Goal: Task Accomplishment & Management: Manage account settings

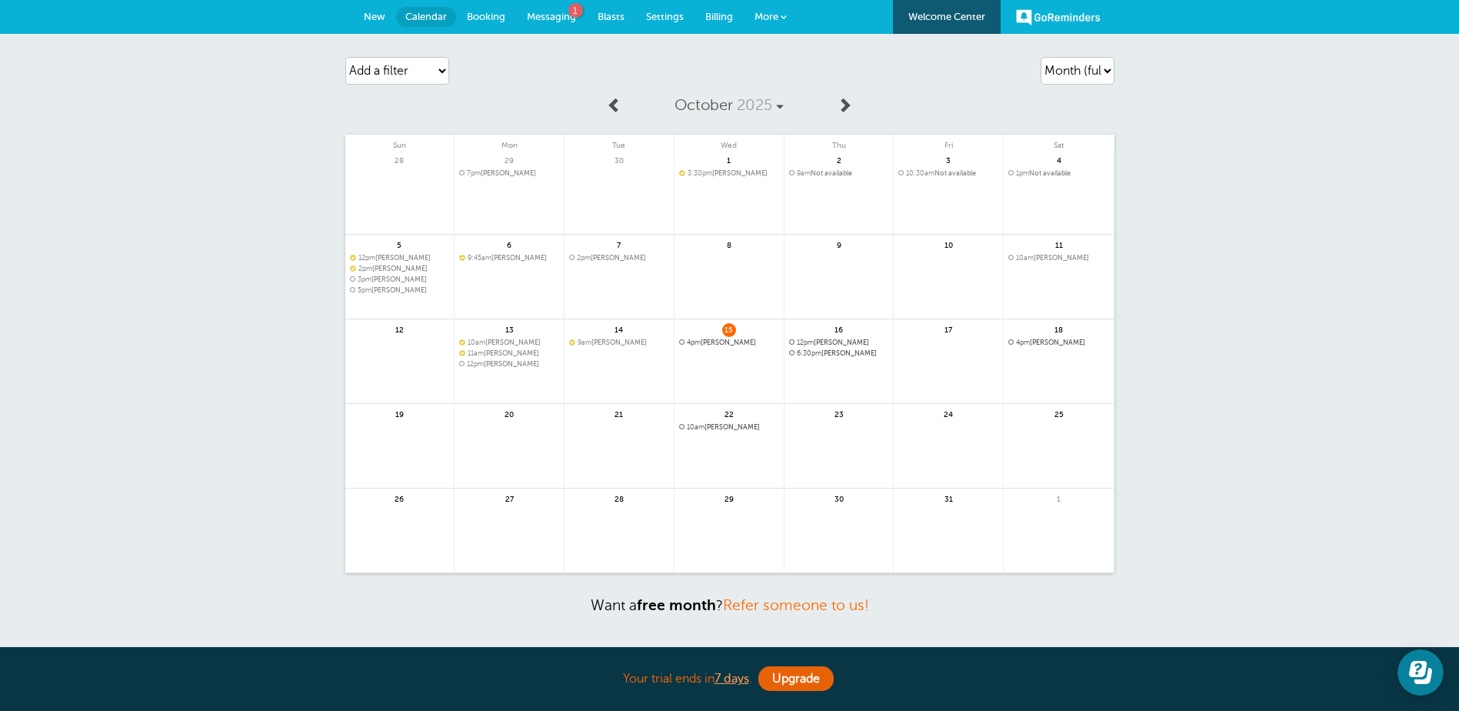
click at [735, 339] on span "4pm Blakney Jimerson" at bounding box center [729, 342] width 100 height 8
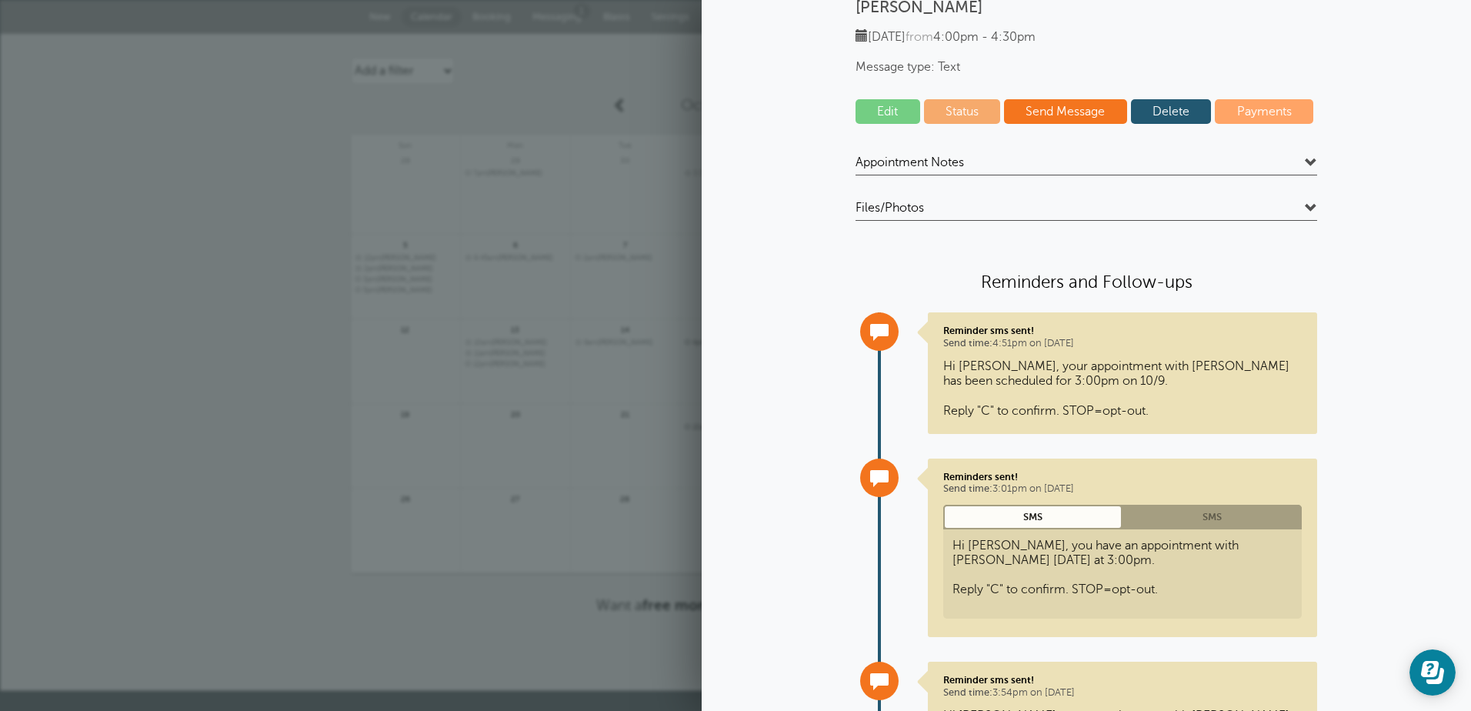
scroll to position [325, 0]
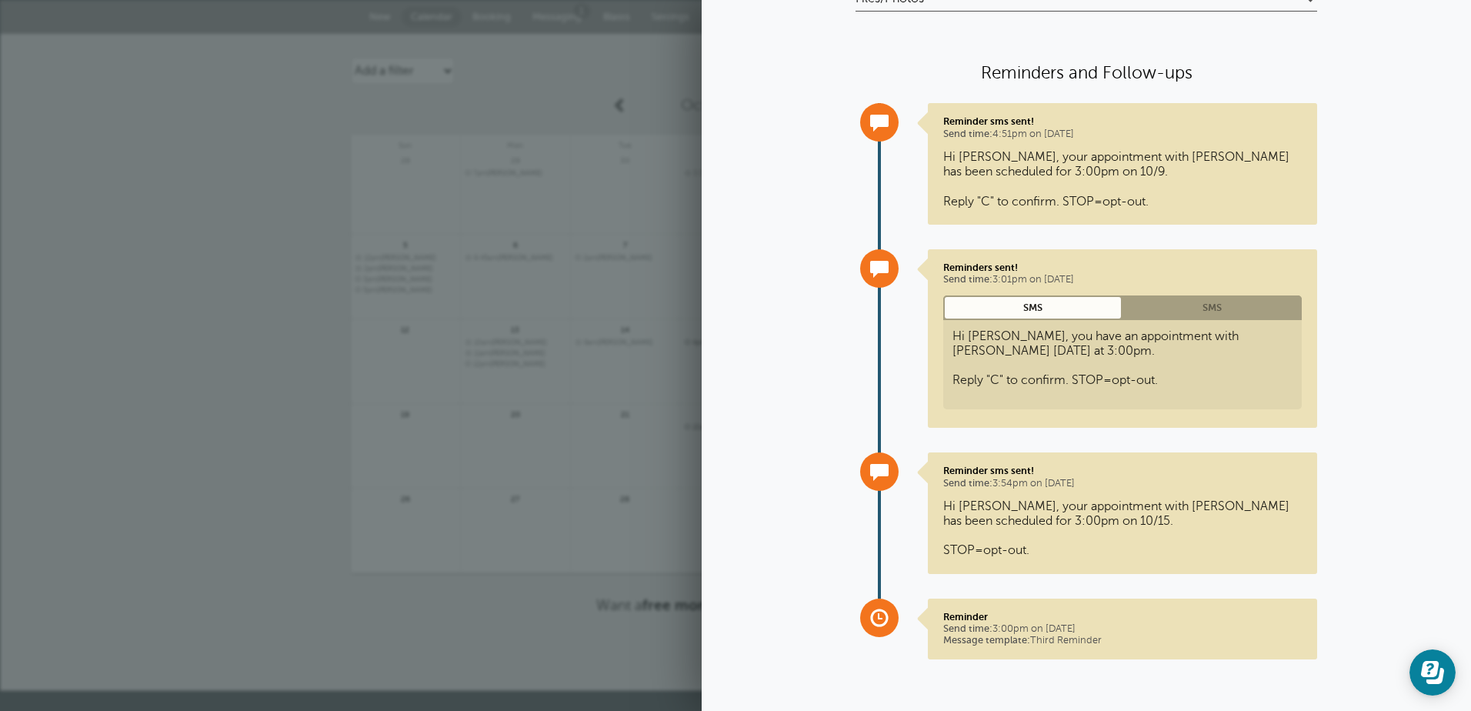
click at [996, 630] on p "Reminder Send time: 3:00pm on Oct. 15, 2025 Message template: Third Reminder" at bounding box center [1122, 629] width 358 height 36
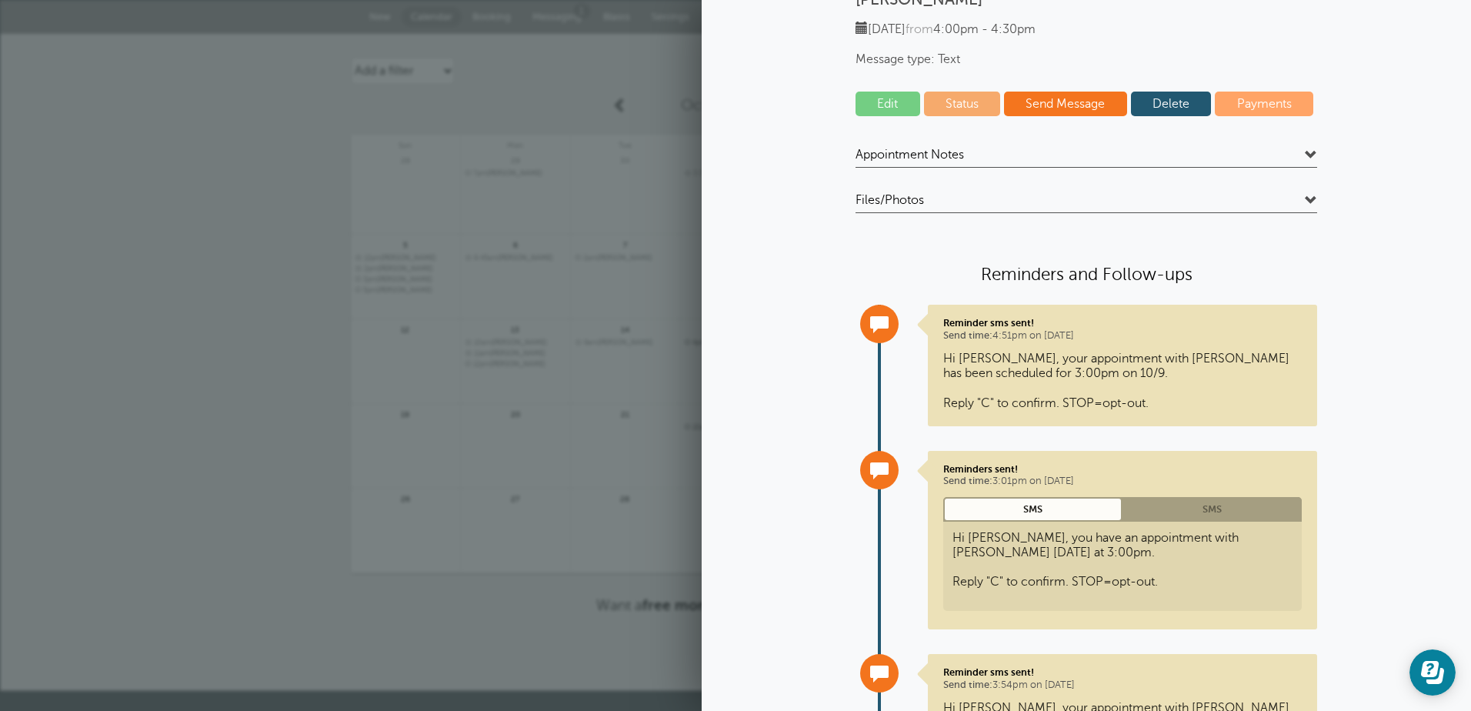
scroll to position [0, 0]
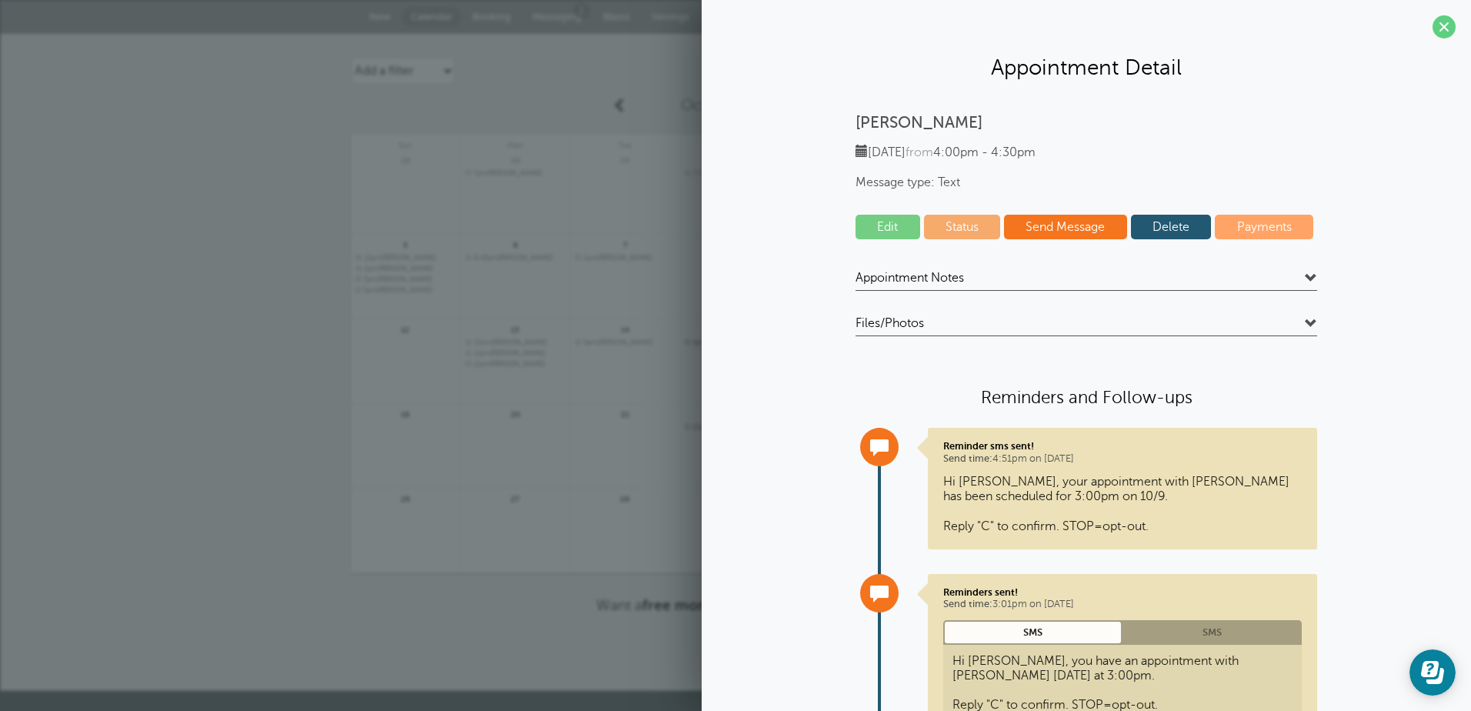
click at [1045, 225] on link "Send Message" at bounding box center [1065, 227] width 123 height 25
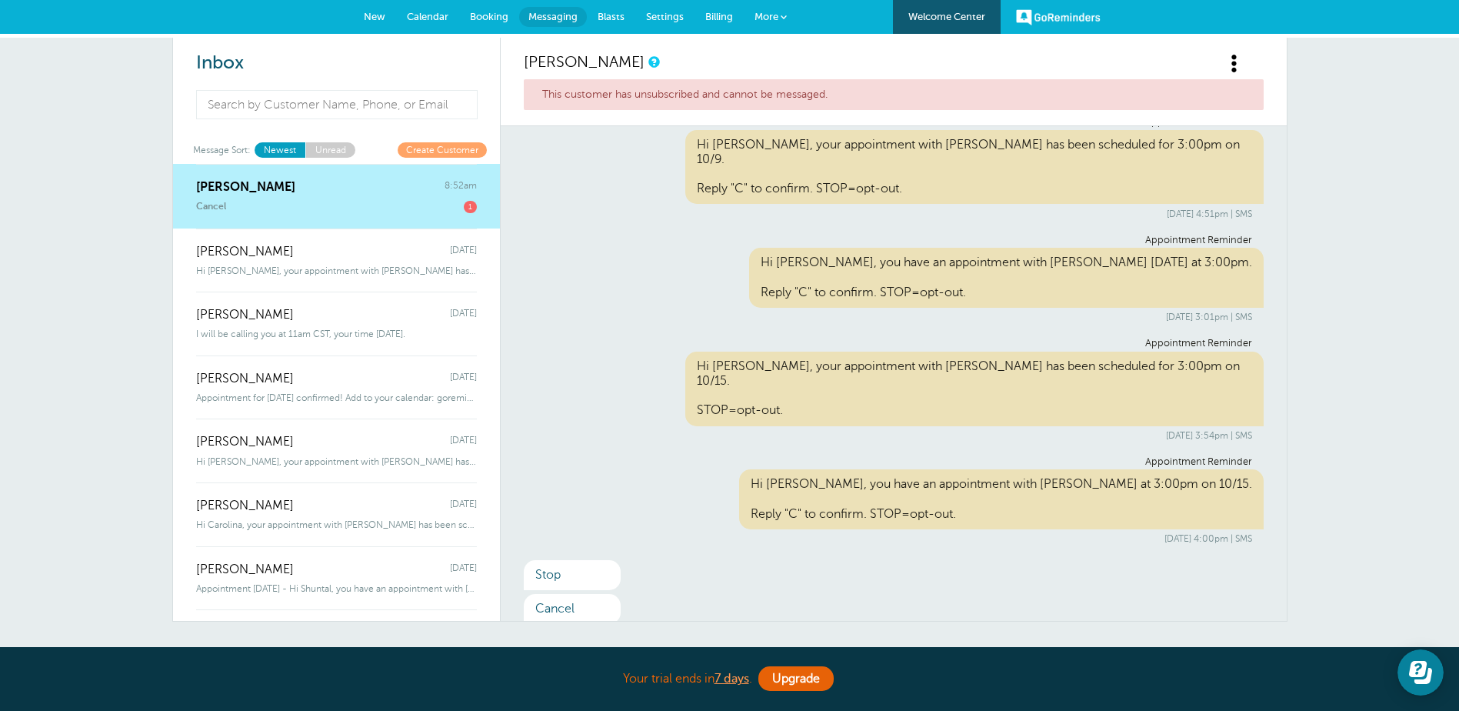
scroll to position [29, 0]
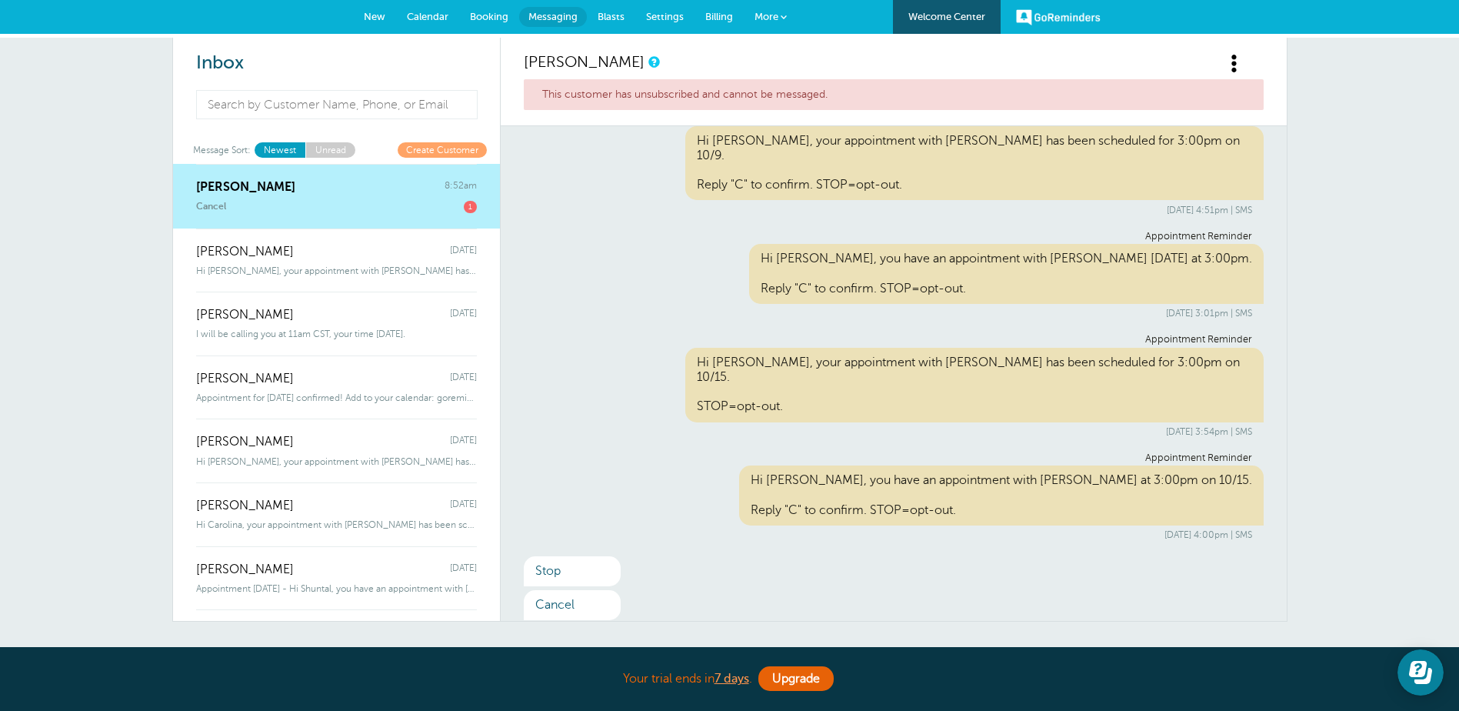
click at [457, 199] on div "Cancel 1" at bounding box center [336, 204] width 281 height 18
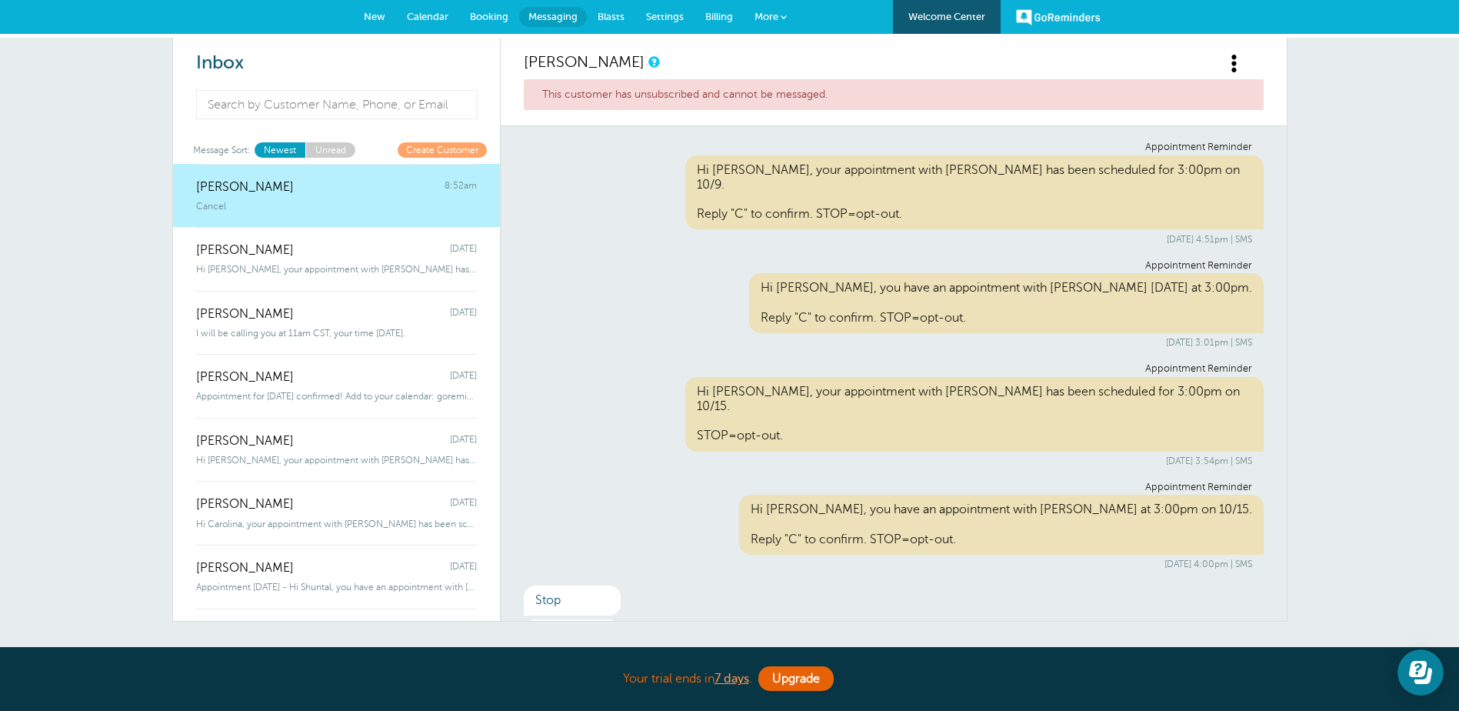
scroll to position [30, 0]
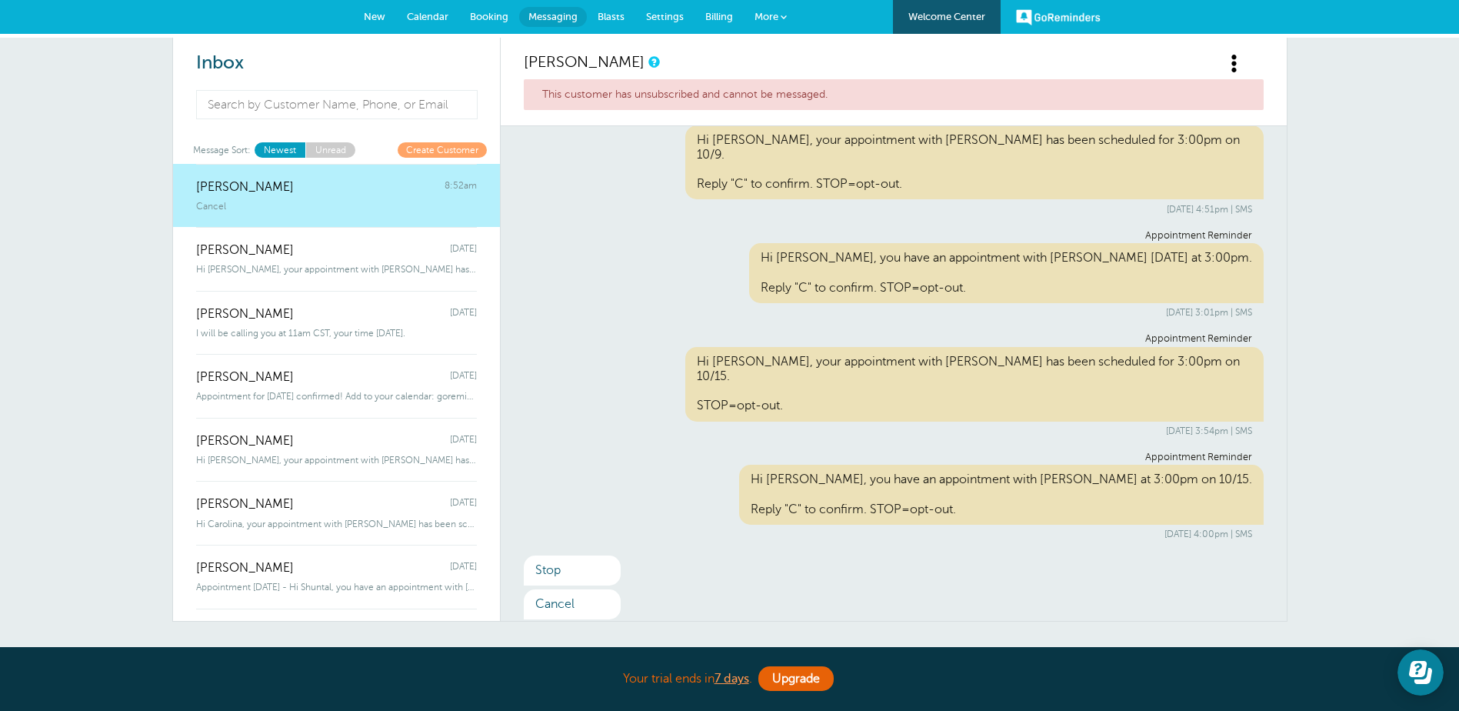
drag, startPoint x: 419, startPoint y: 14, endPoint x: 441, endPoint y: 16, distance: 21.7
click at [419, 14] on span "Calendar" at bounding box center [428, 17] width 42 height 12
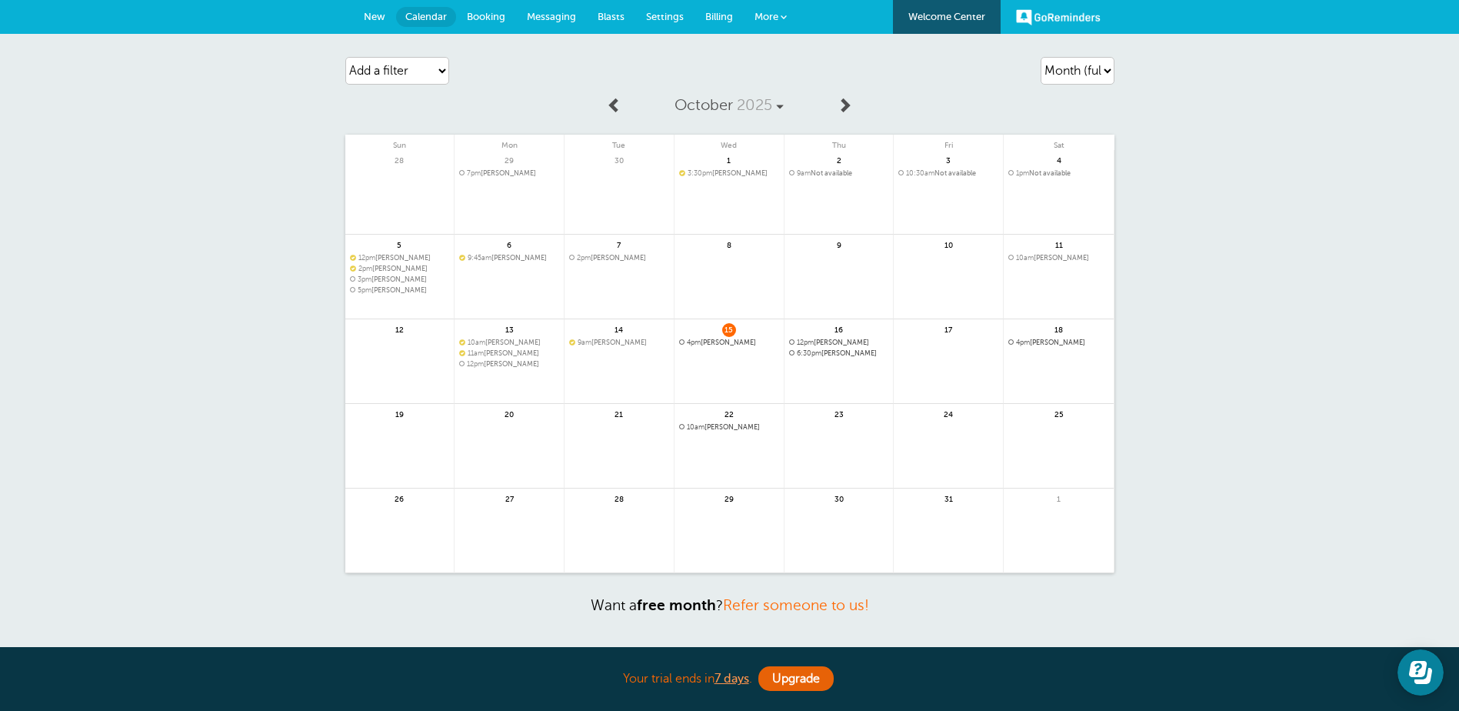
click at [734, 341] on span "4pm Blakney Jimerson" at bounding box center [729, 342] width 100 height 8
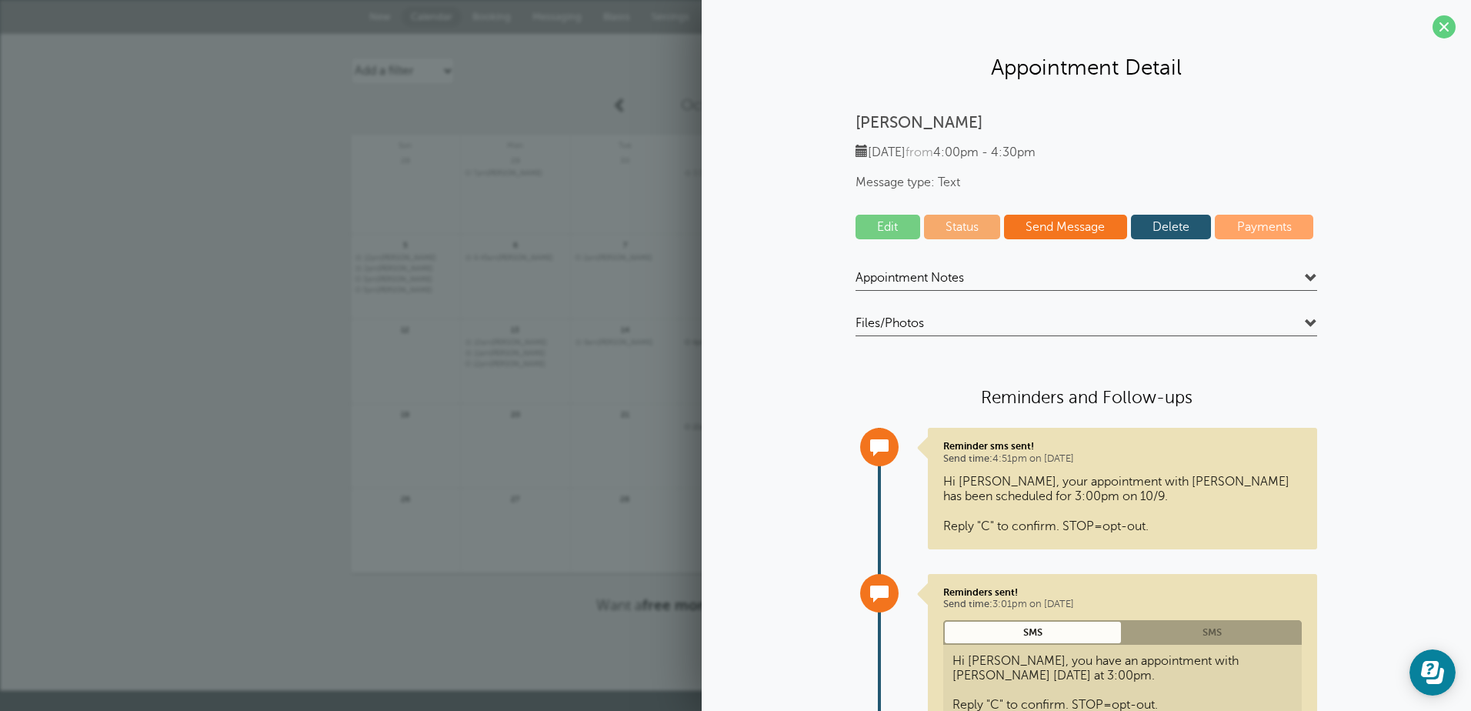
click at [958, 226] on link "Status" at bounding box center [962, 227] width 77 height 25
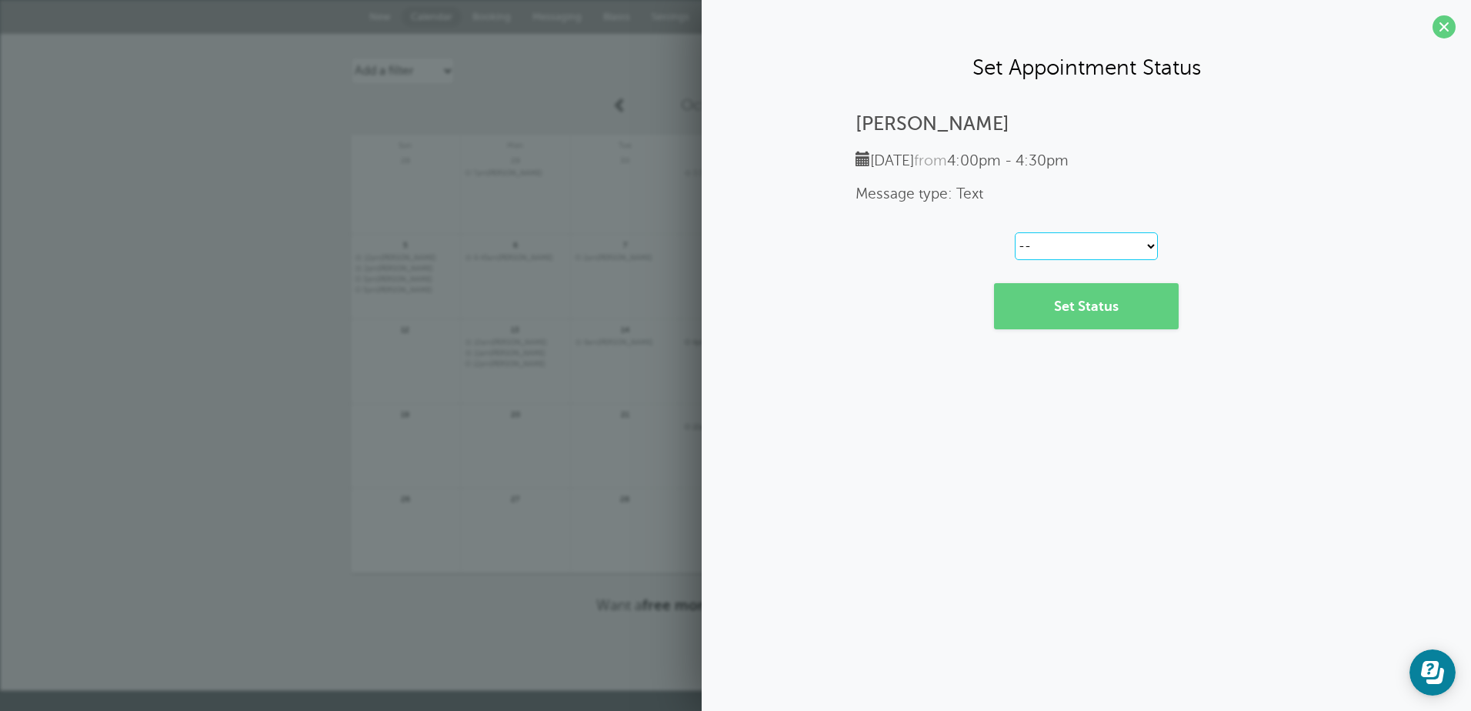
click at [1115, 243] on select "-- Confirmed Reschedule Requested Cancelled" at bounding box center [1086, 246] width 143 height 28
select select "canceled"
click at [1015, 232] on select "-- Confirmed Reschedule Requested Cancelled" at bounding box center [1086, 246] width 143 height 28
click at [1081, 308] on link "Set Status" at bounding box center [1086, 306] width 185 height 46
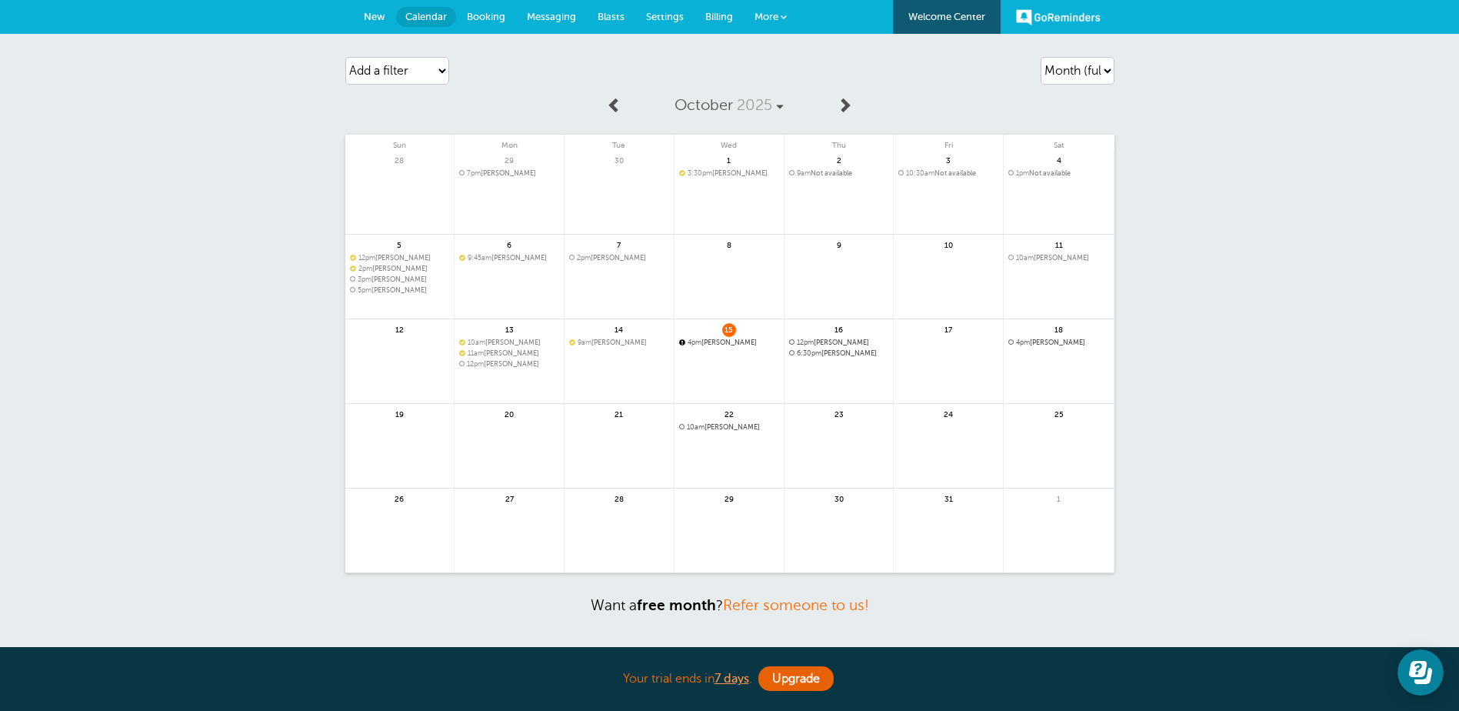
click at [731, 343] on span "4pm [PERSON_NAME]" at bounding box center [729, 342] width 100 height 8
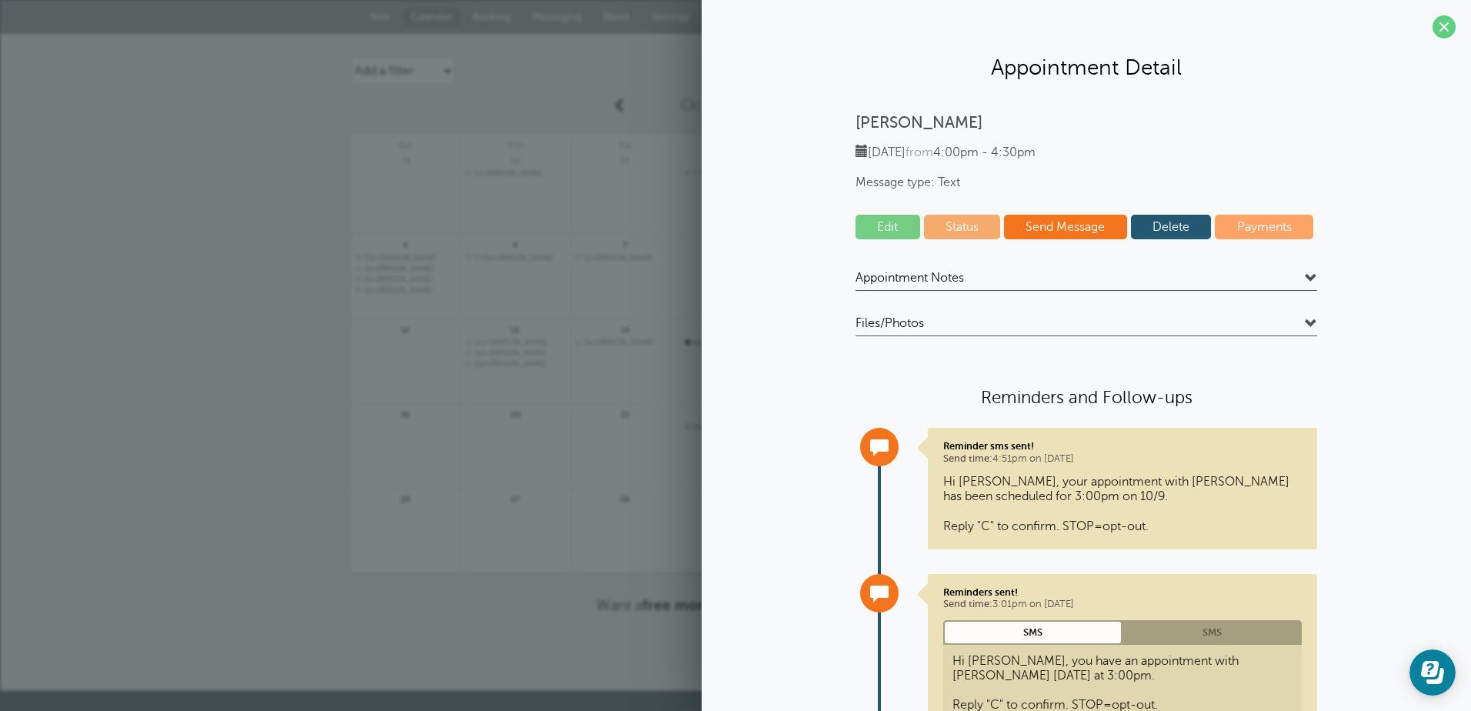
click at [988, 284] on h4 "Appointment Notes" at bounding box center [1085, 280] width 461 height 21
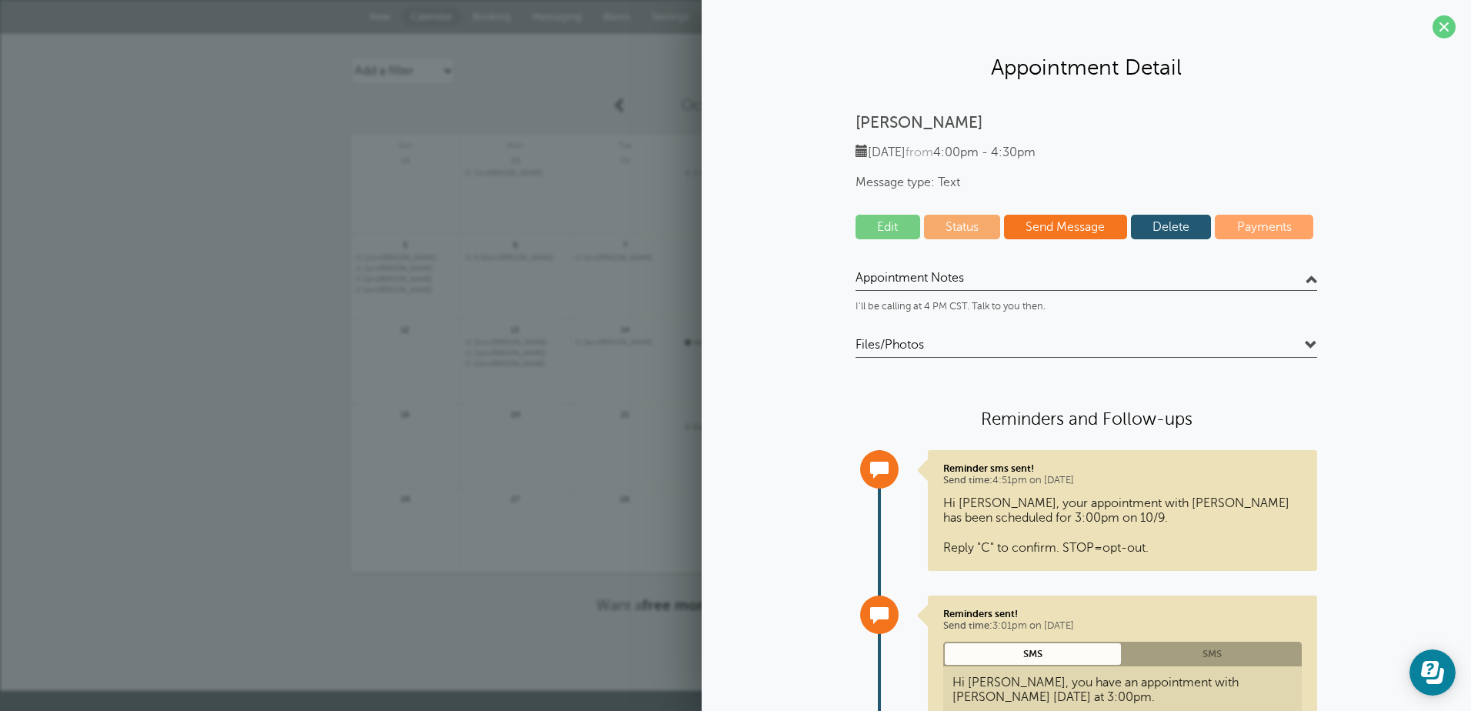
click at [997, 298] on div "Appointment Notes I'll be calling at 4 PM CST. Talk to you then." at bounding box center [1085, 291] width 461 height 42
drag, startPoint x: 979, startPoint y: 327, endPoint x: 1016, endPoint y: 316, distance: 38.5
click at [978, 327] on div "Appointment Notes I'll be calling at 4 PM CST. Talk to you then. Files/Photos T…" at bounding box center [1085, 607] width 461 height 674
click at [1062, 306] on p "I'll be calling at 4 PM CST. Talk to you then." at bounding box center [1085, 307] width 461 height 12
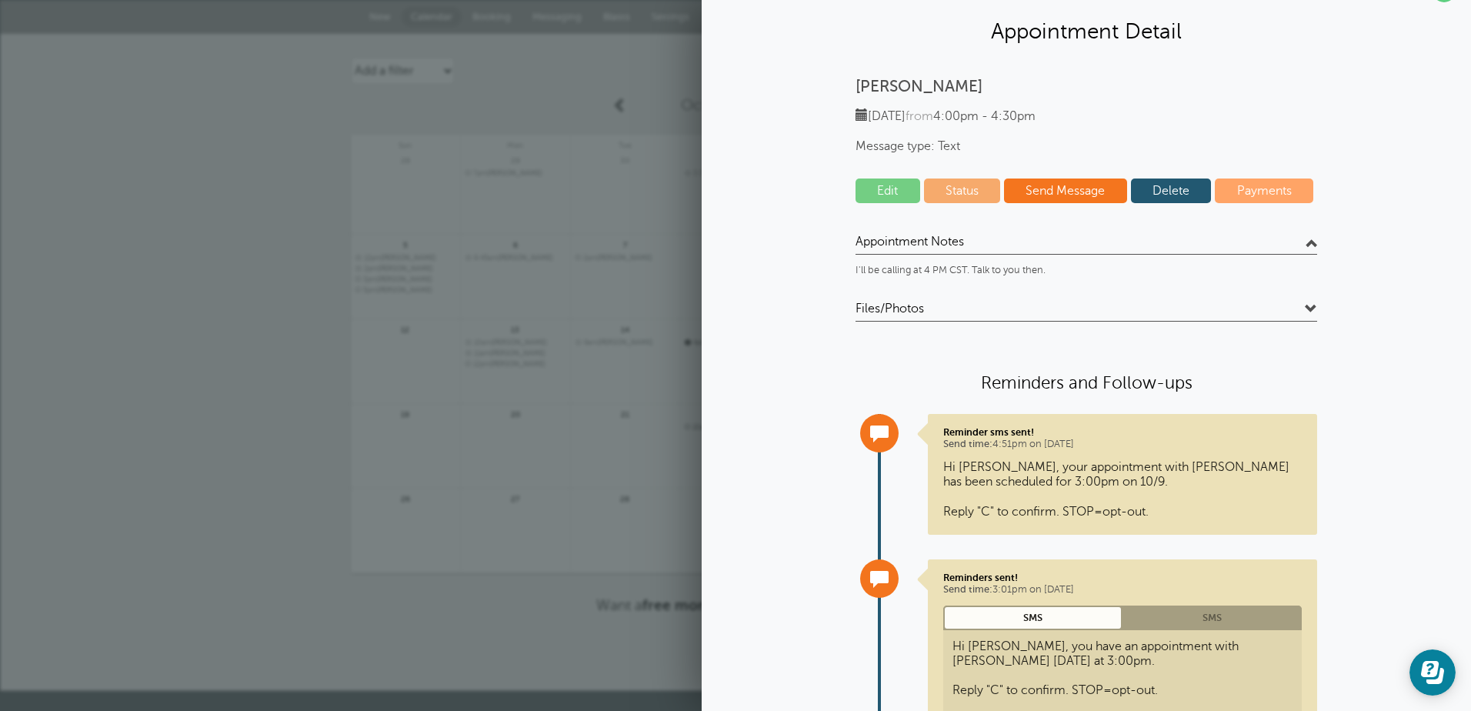
scroll to position [35, 0]
click at [951, 185] on link "Status" at bounding box center [962, 191] width 77 height 25
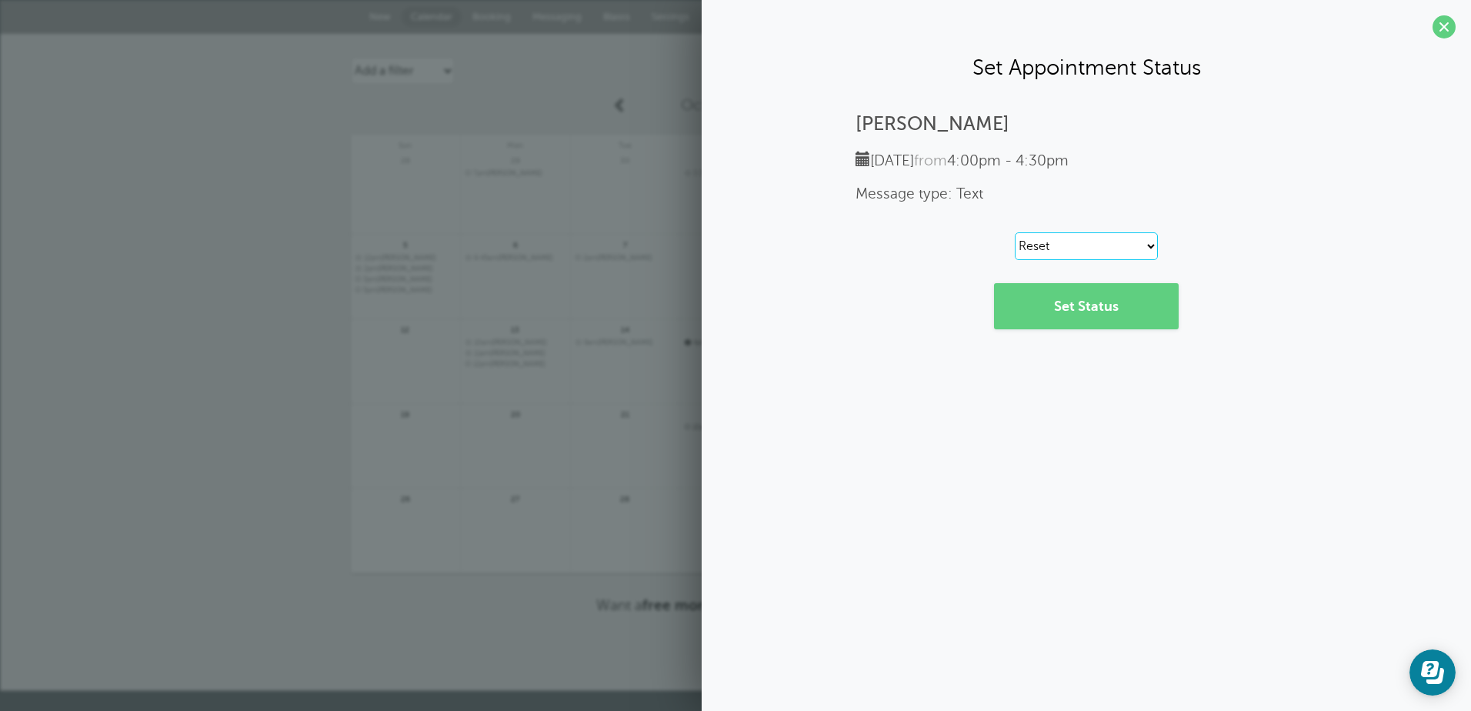
click at [1112, 239] on select "Reset Confirmed Reschedule Requested Cancelled" at bounding box center [1086, 246] width 143 height 28
select select "canceled"
click at [1015, 232] on select "Reset Confirmed Reschedule Requested Cancelled" at bounding box center [1086, 246] width 143 height 28
click at [1089, 302] on link "Set Status" at bounding box center [1086, 306] width 185 height 46
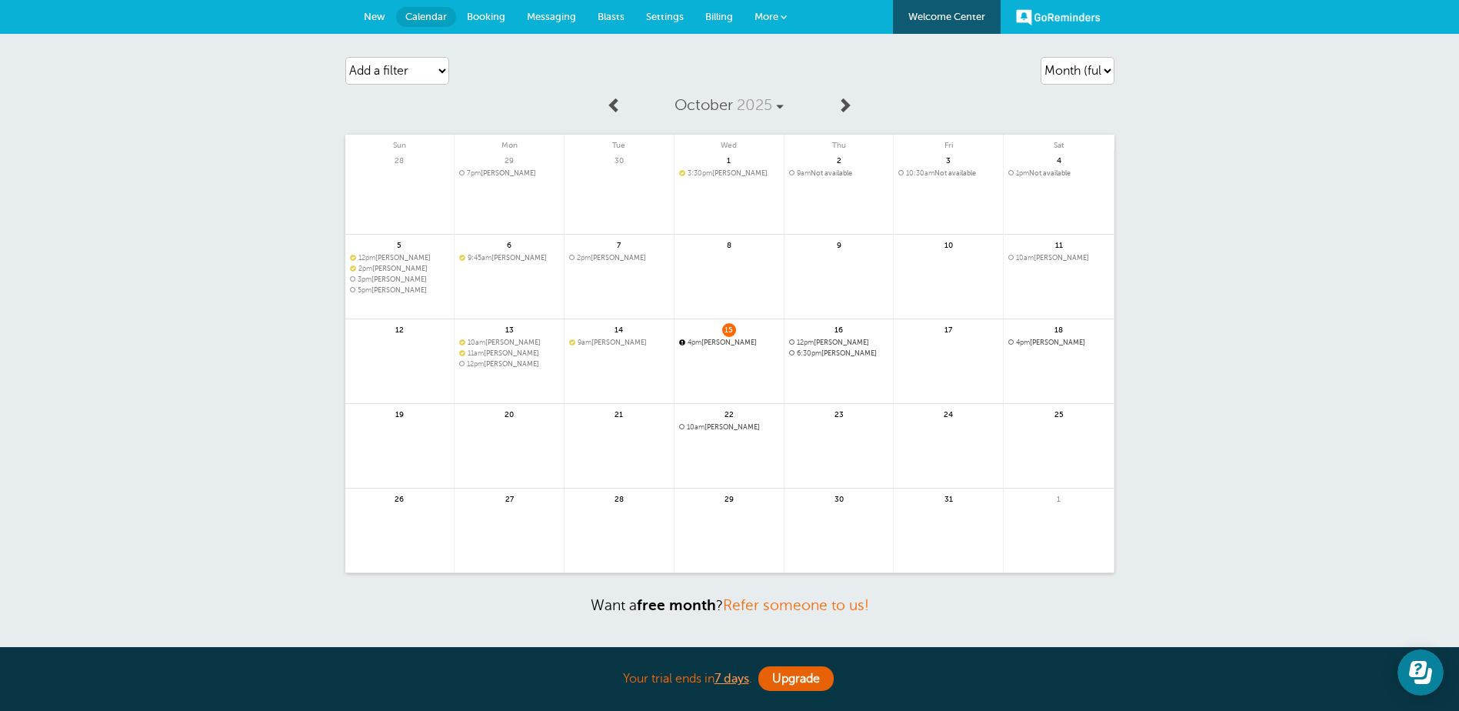
click at [721, 342] on span "4pm Blakney Jimerson" at bounding box center [729, 342] width 100 height 8
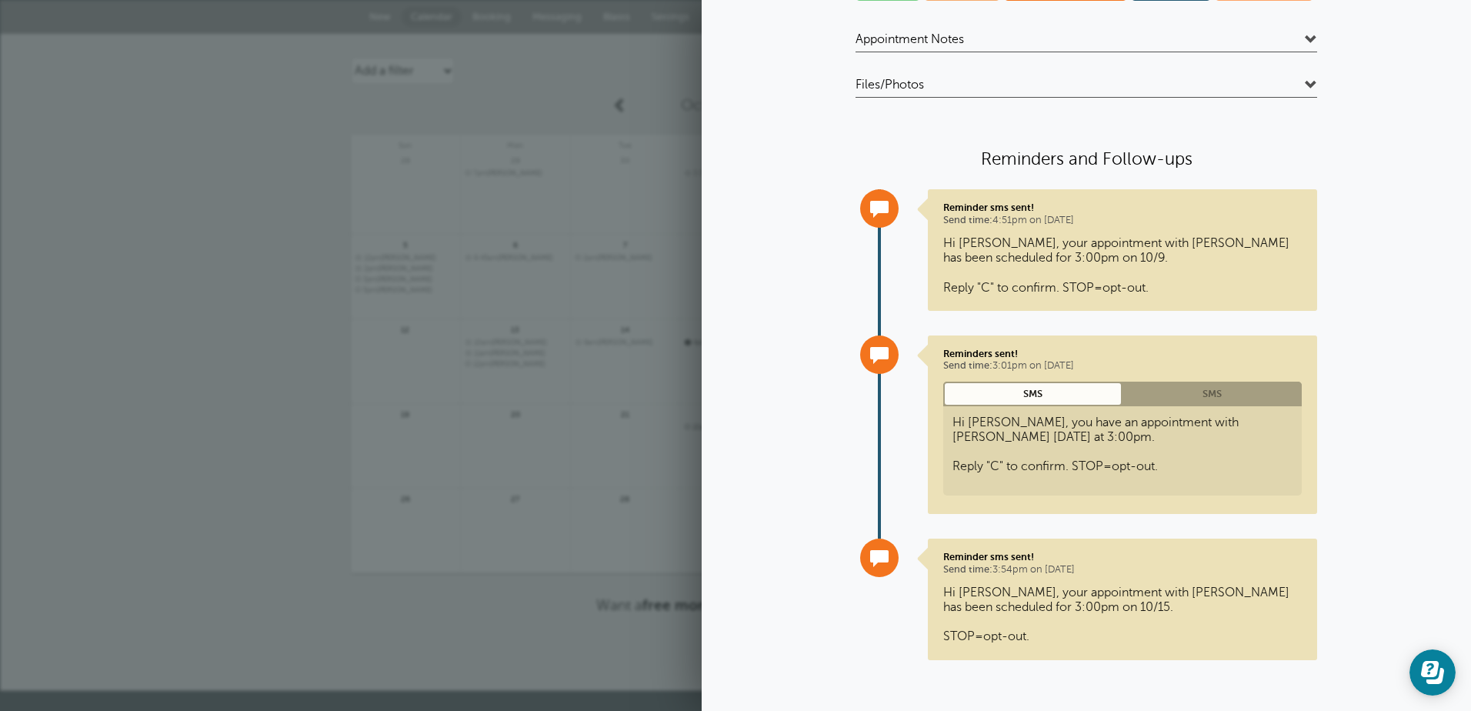
scroll to position [43, 0]
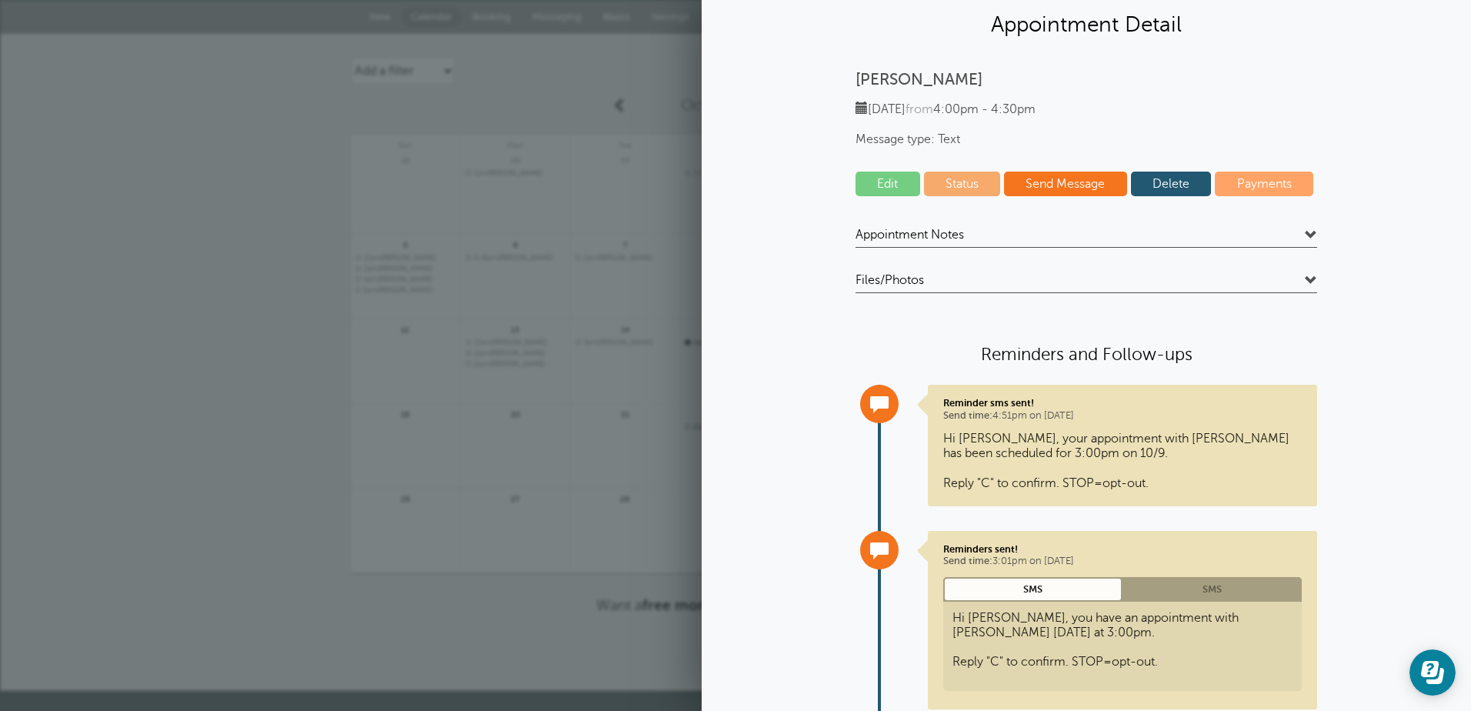
drag, startPoint x: 20, startPoint y: 186, endPoint x: 328, endPoint y: 146, distance: 310.3
click at [19, 186] on div "Agenda Day Week Month (full view) Month (condensed) Add a filter Customer Searc…" at bounding box center [735, 362] width 1471 height 657
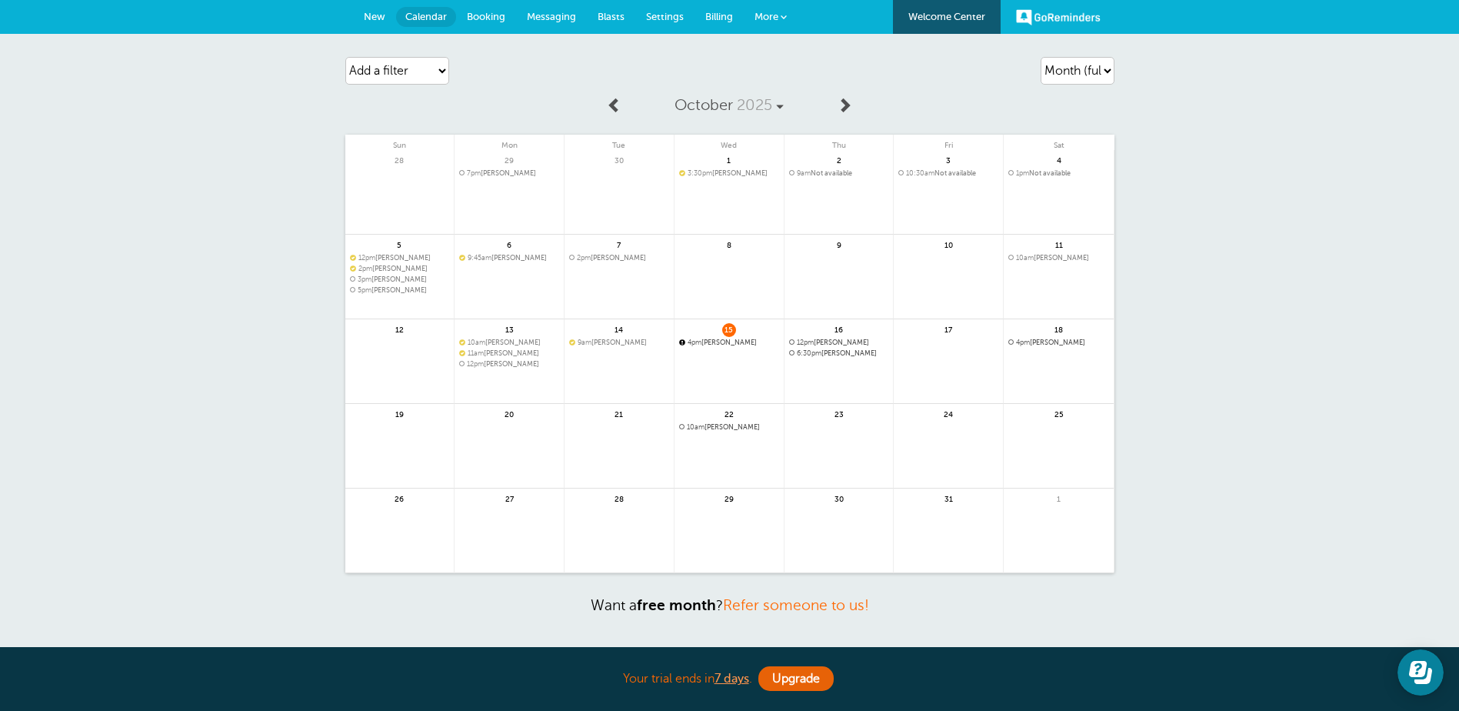
click at [709, 341] on span "4pm Blakney Jimerson" at bounding box center [729, 342] width 100 height 8
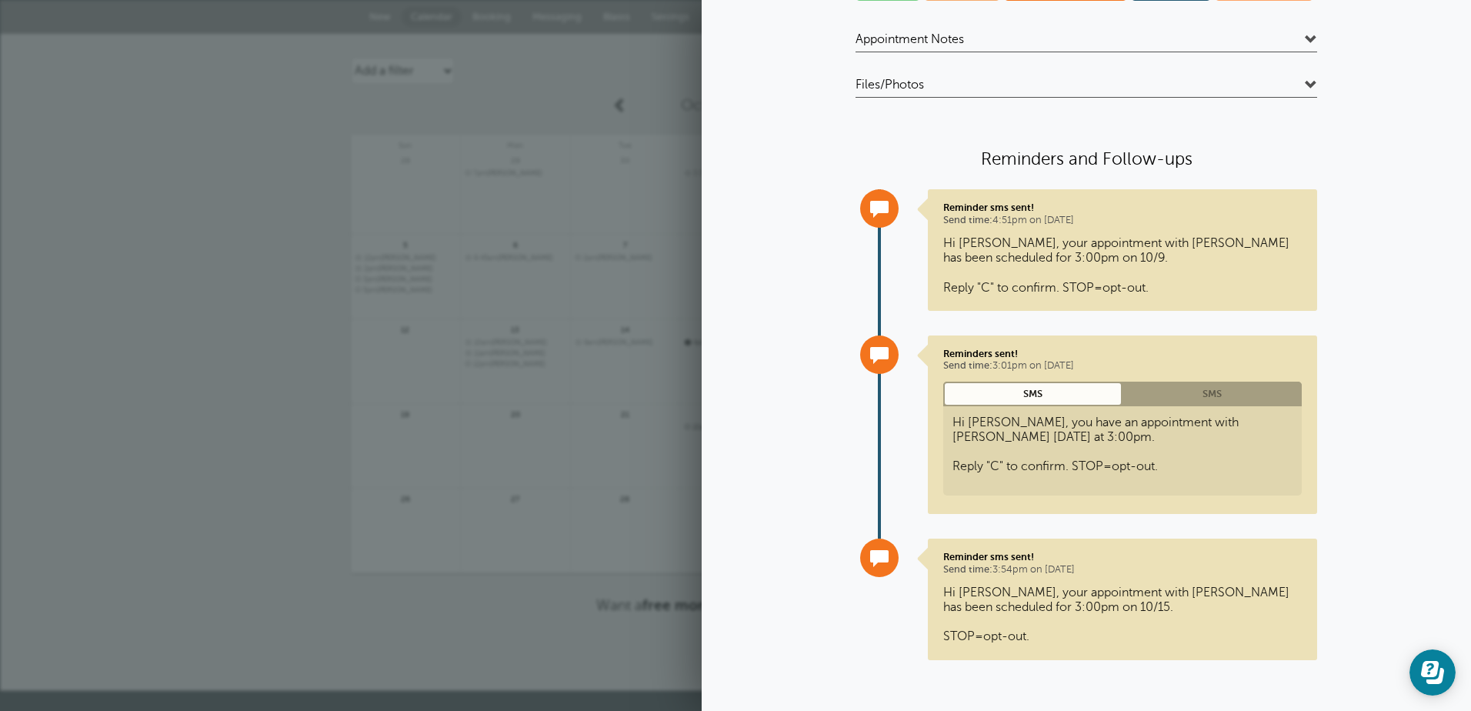
scroll to position [0, 0]
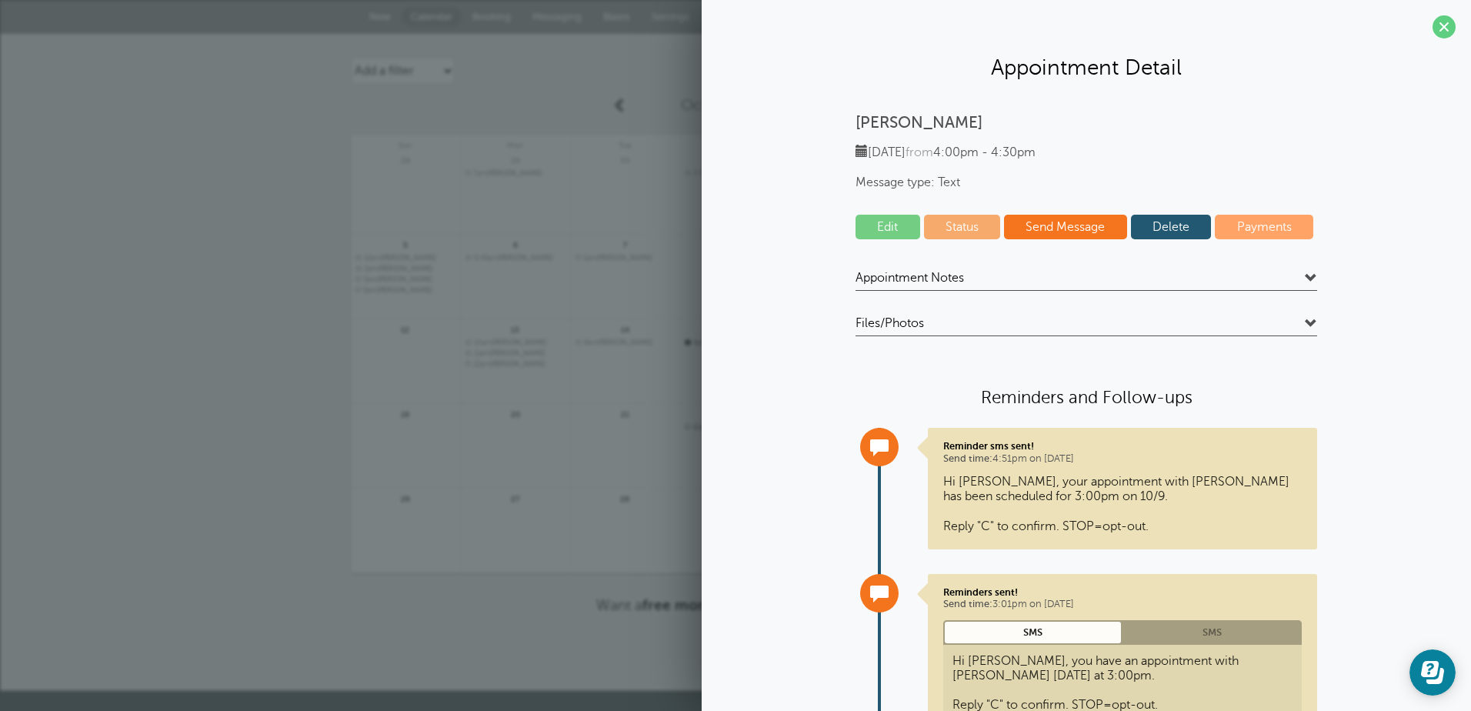
click at [953, 221] on link "Status" at bounding box center [962, 227] width 77 height 25
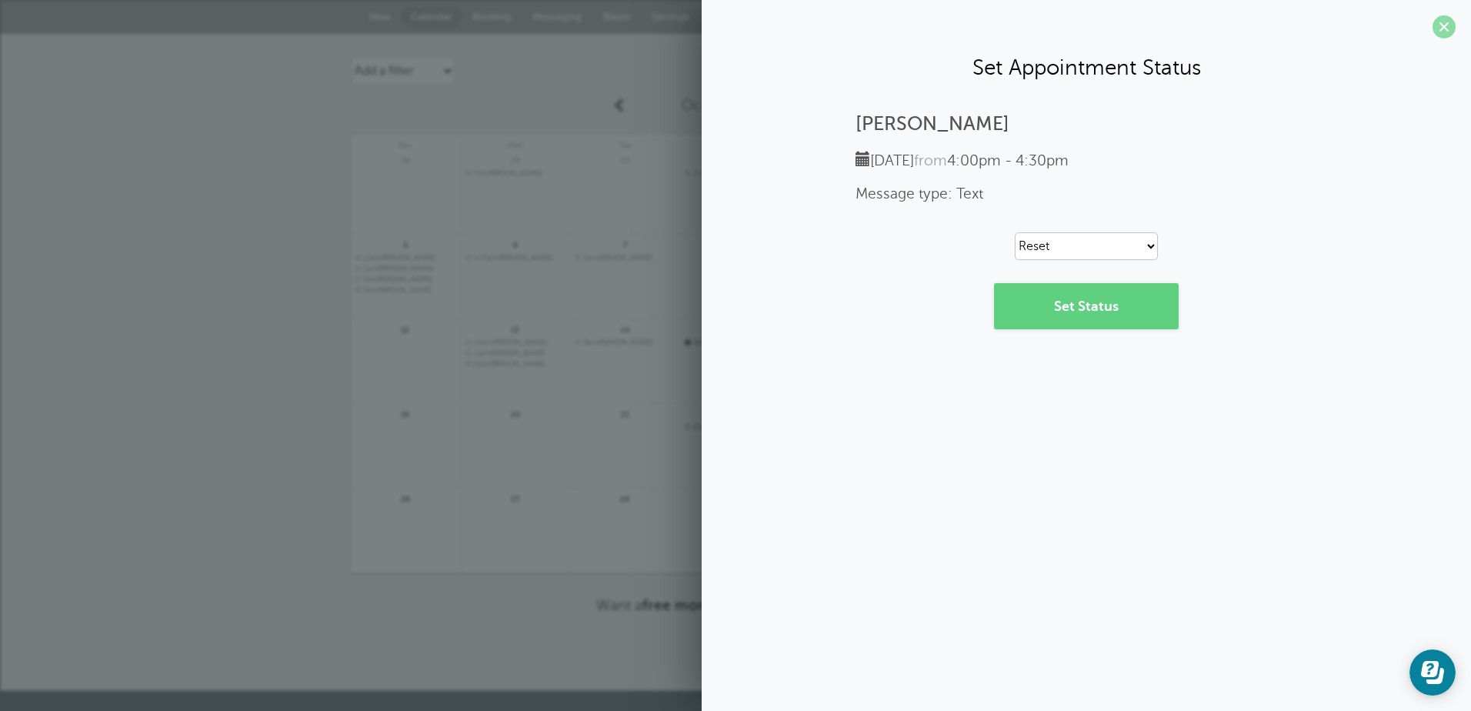
click at [1444, 22] on span at bounding box center [1443, 26] width 23 height 23
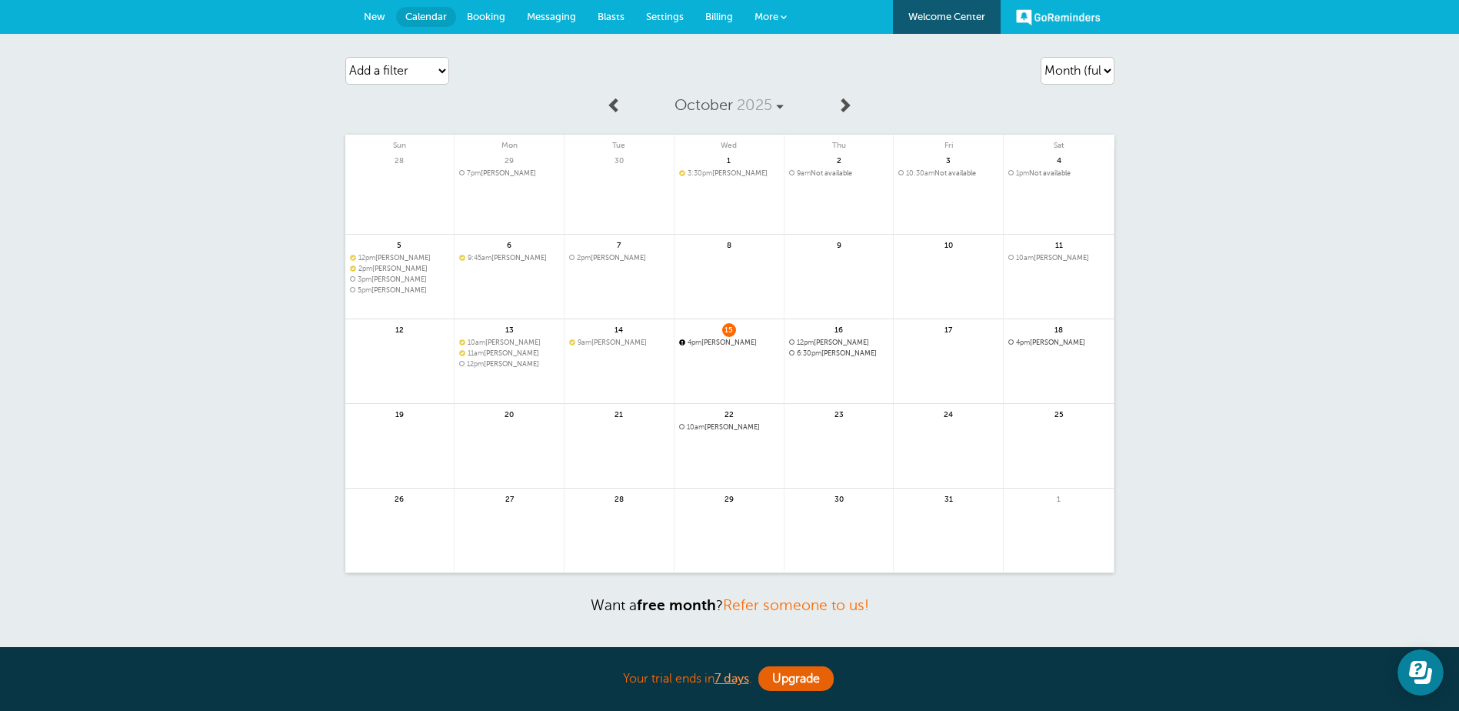
click at [715, 342] on span "4pm Blakney Jimerson" at bounding box center [729, 342] width 100 height 8
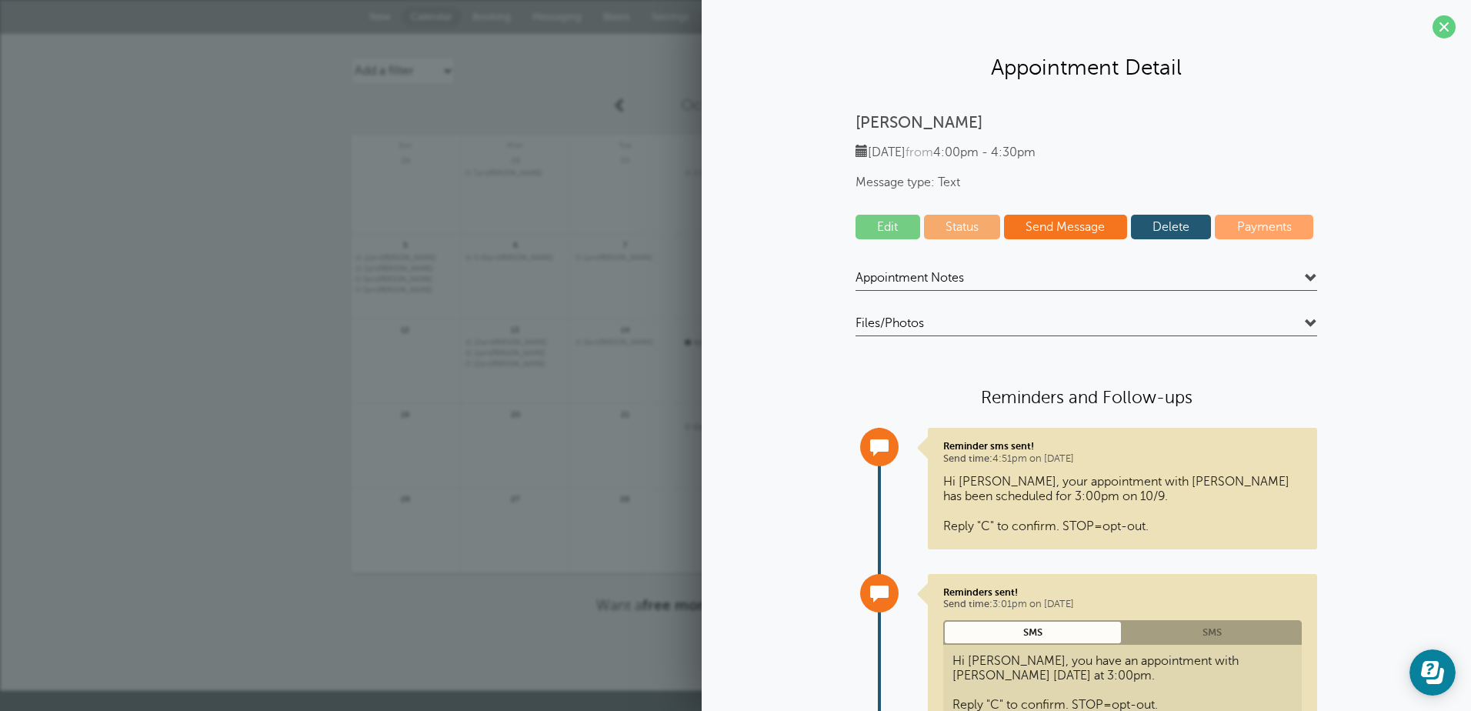
click at [878, 223] on link "Edit" at bounding box center [887, 227] width 65 height 25
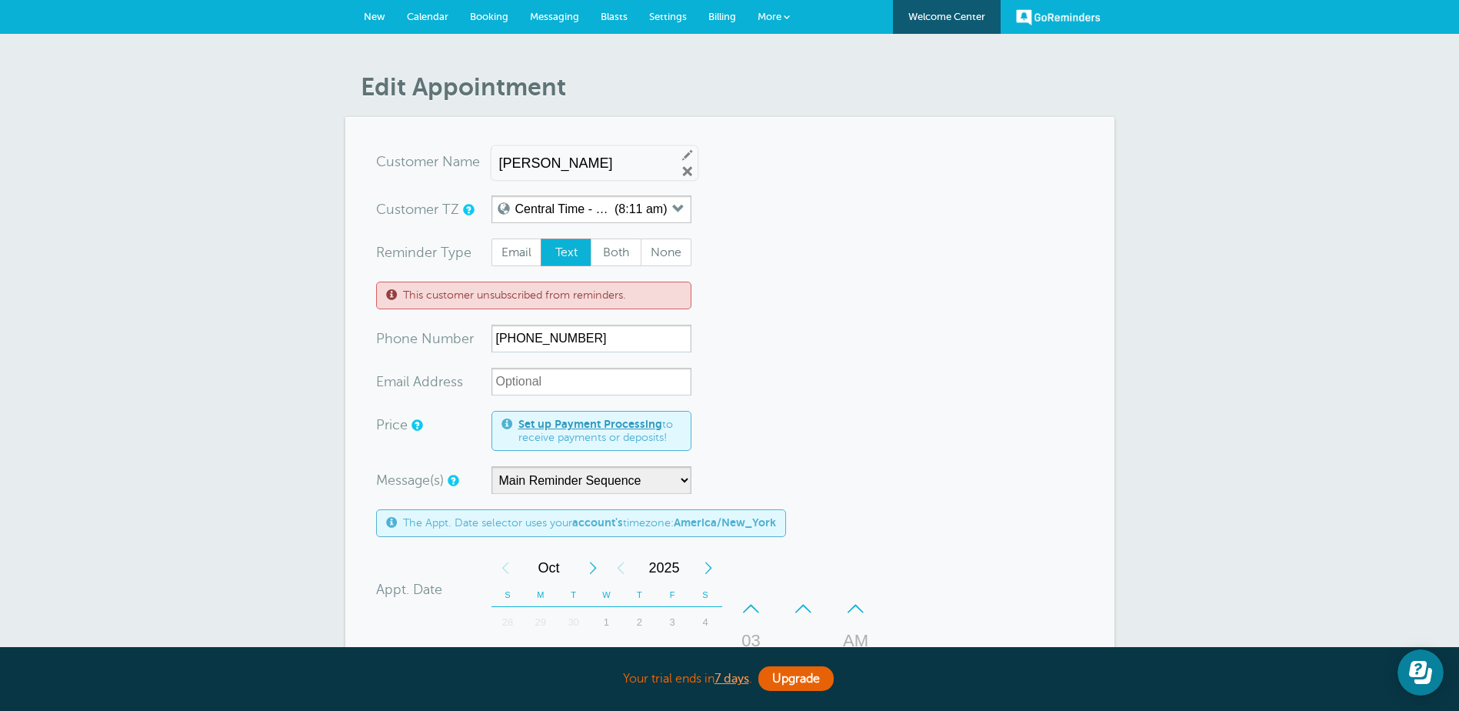
click at [435, 12] on span "Calendar" at bounding box center [428, 17] width 42 height 12
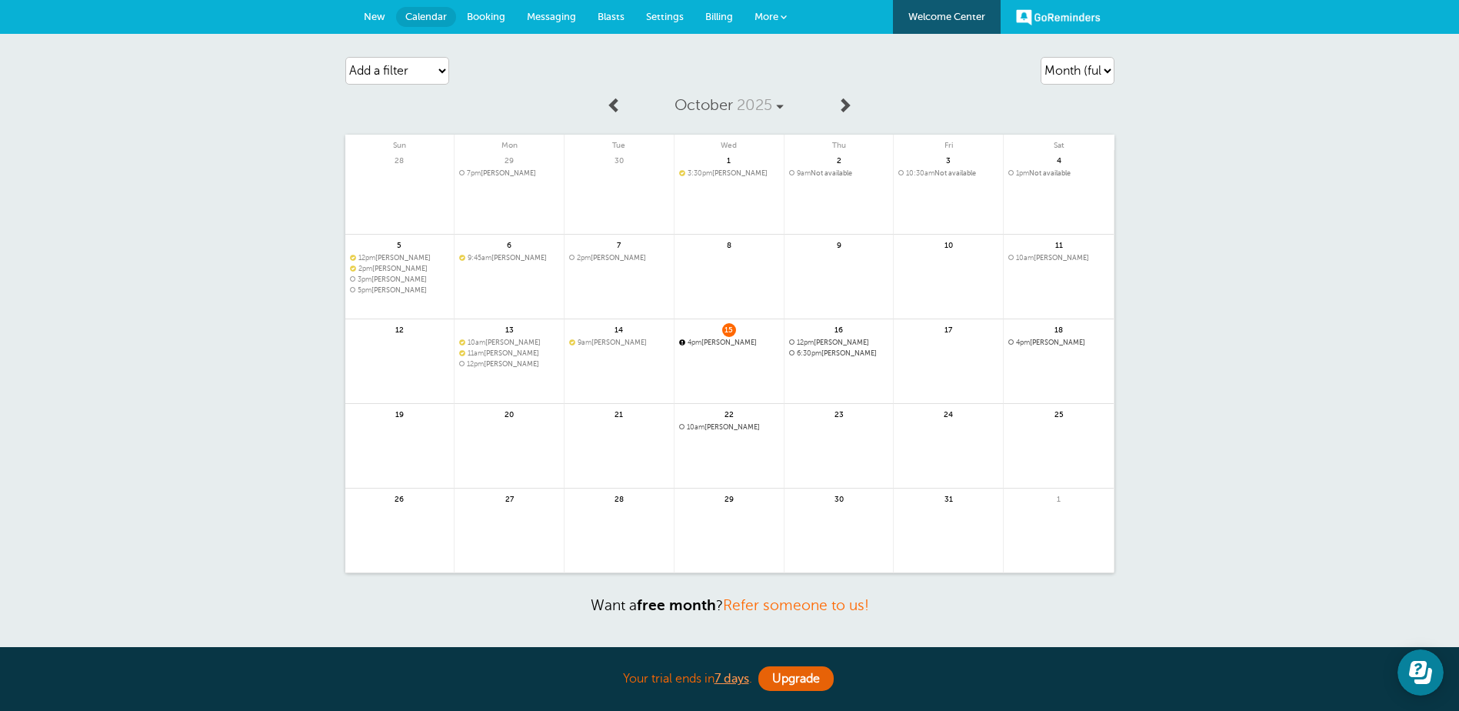
click at [495, 17] on span "Booking" at bounding box center [486, 17] width 38 height 12
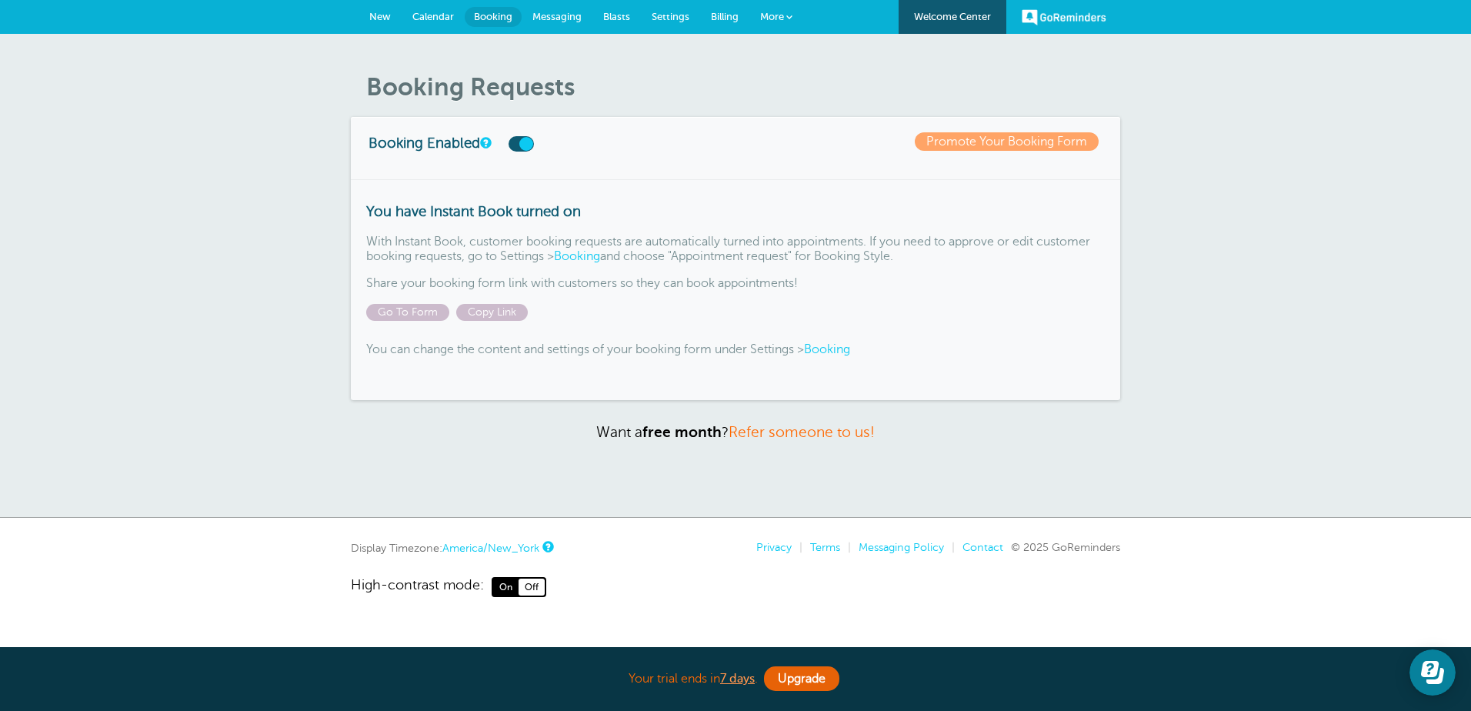
click at [564, 13] on span "Messaging" at bounding box center [556, 17] width 49 height 12
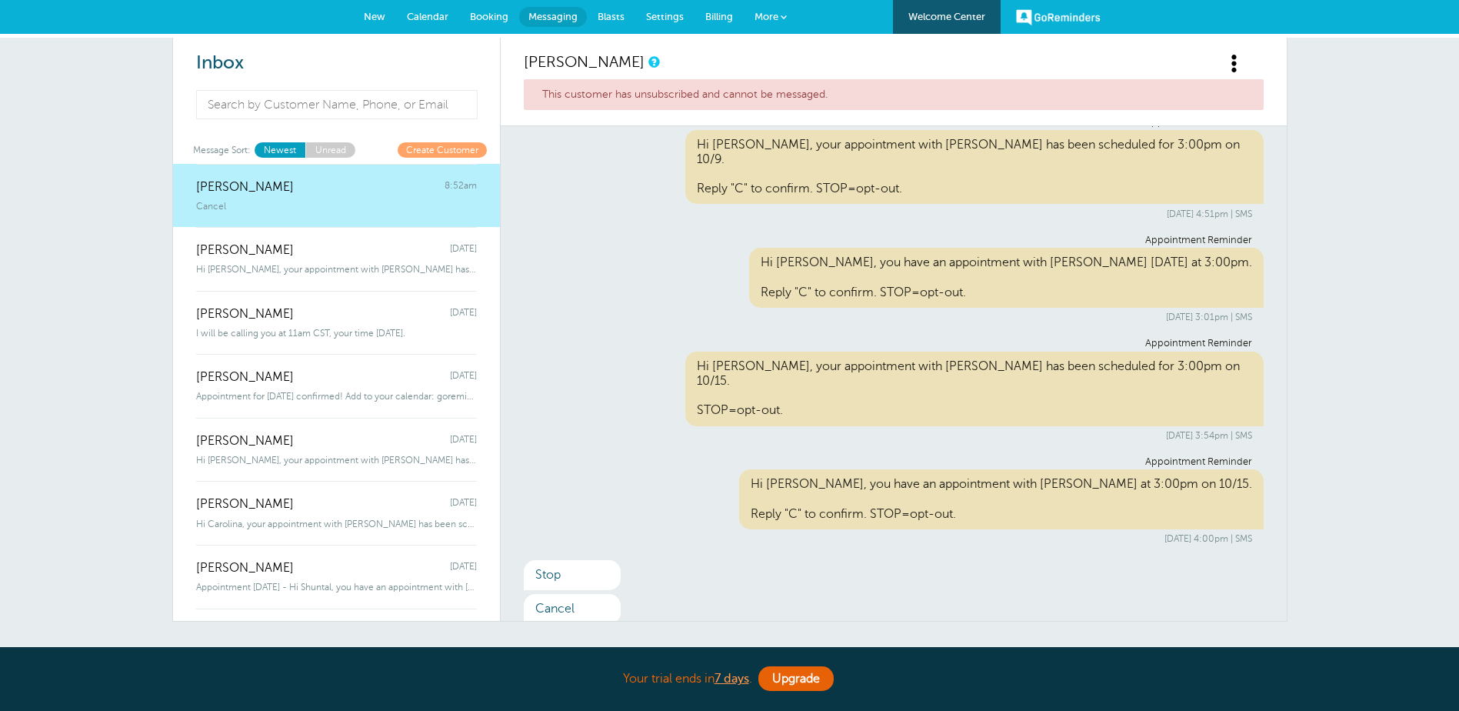
scroll to position [29, 0]
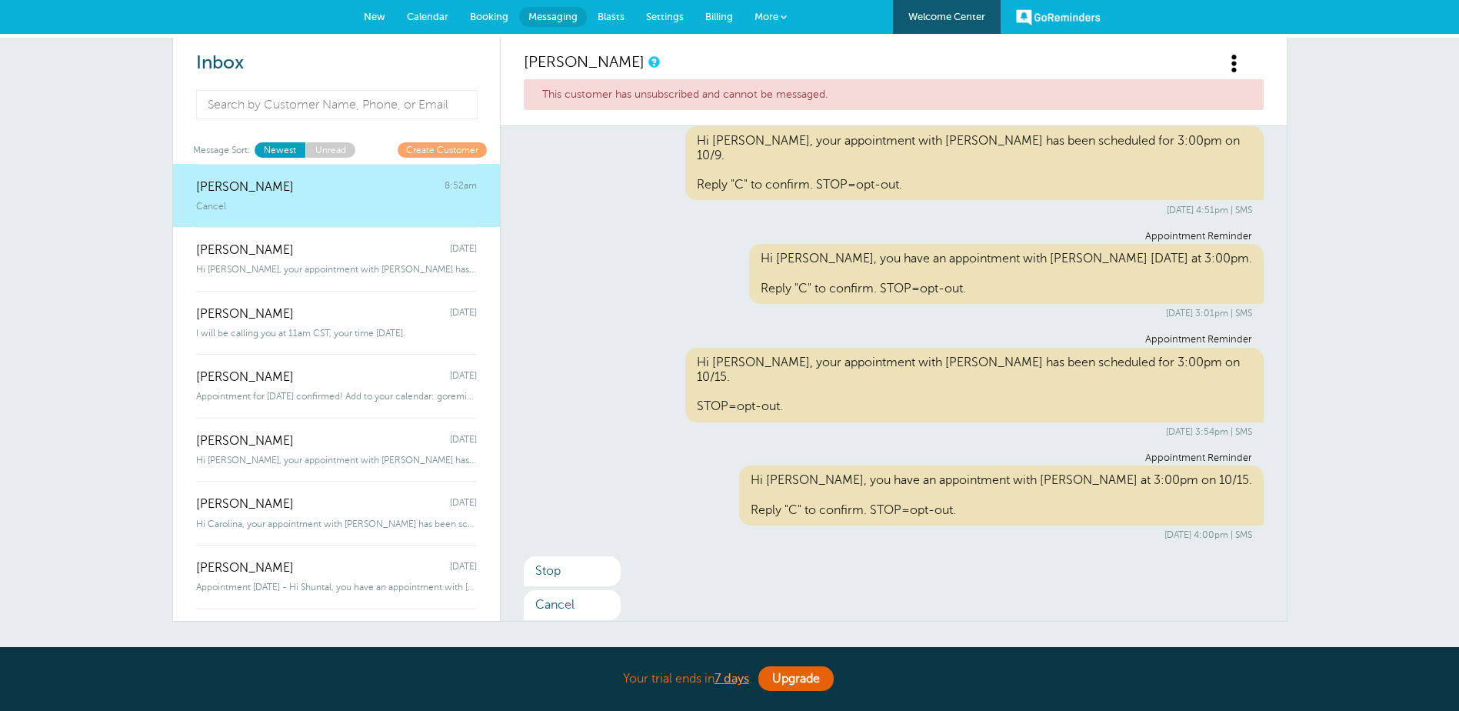
click at [608, 15] on span "Blasts" at bounding box center [611, 17] width 27 height 12
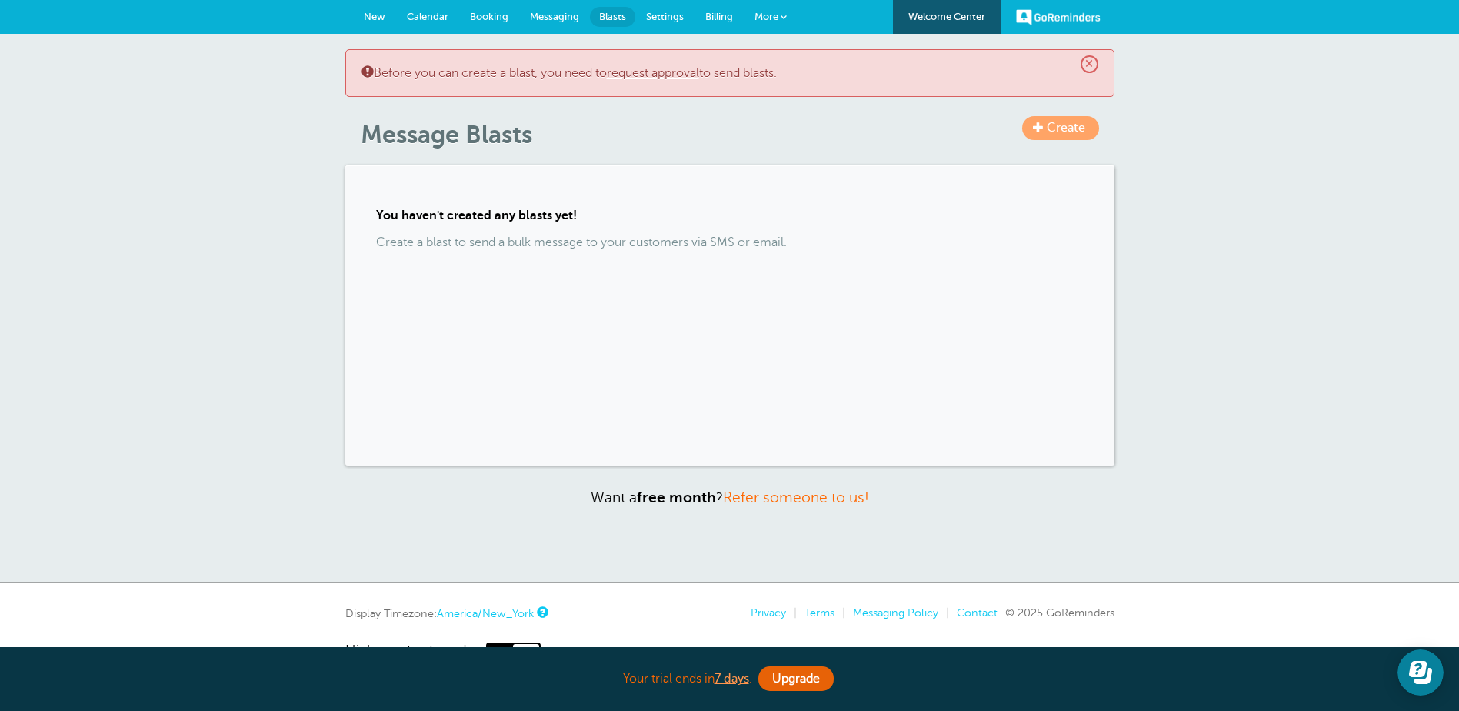
click at [653, 15] on span "Settings" at bounding box center [665, 17] width 38 height 12
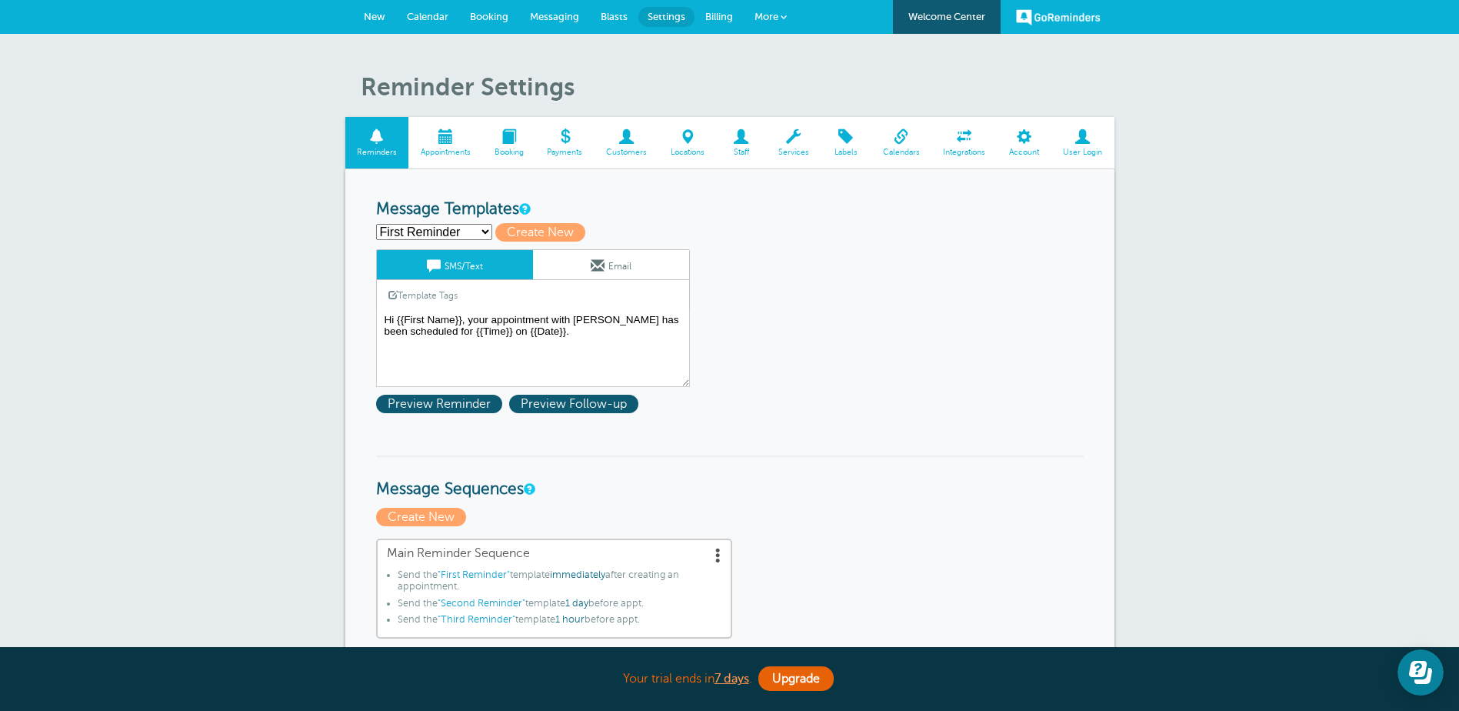
click at [434, 15] on span "Calendar" at bounding box center [428, 17] width 42 height 12
